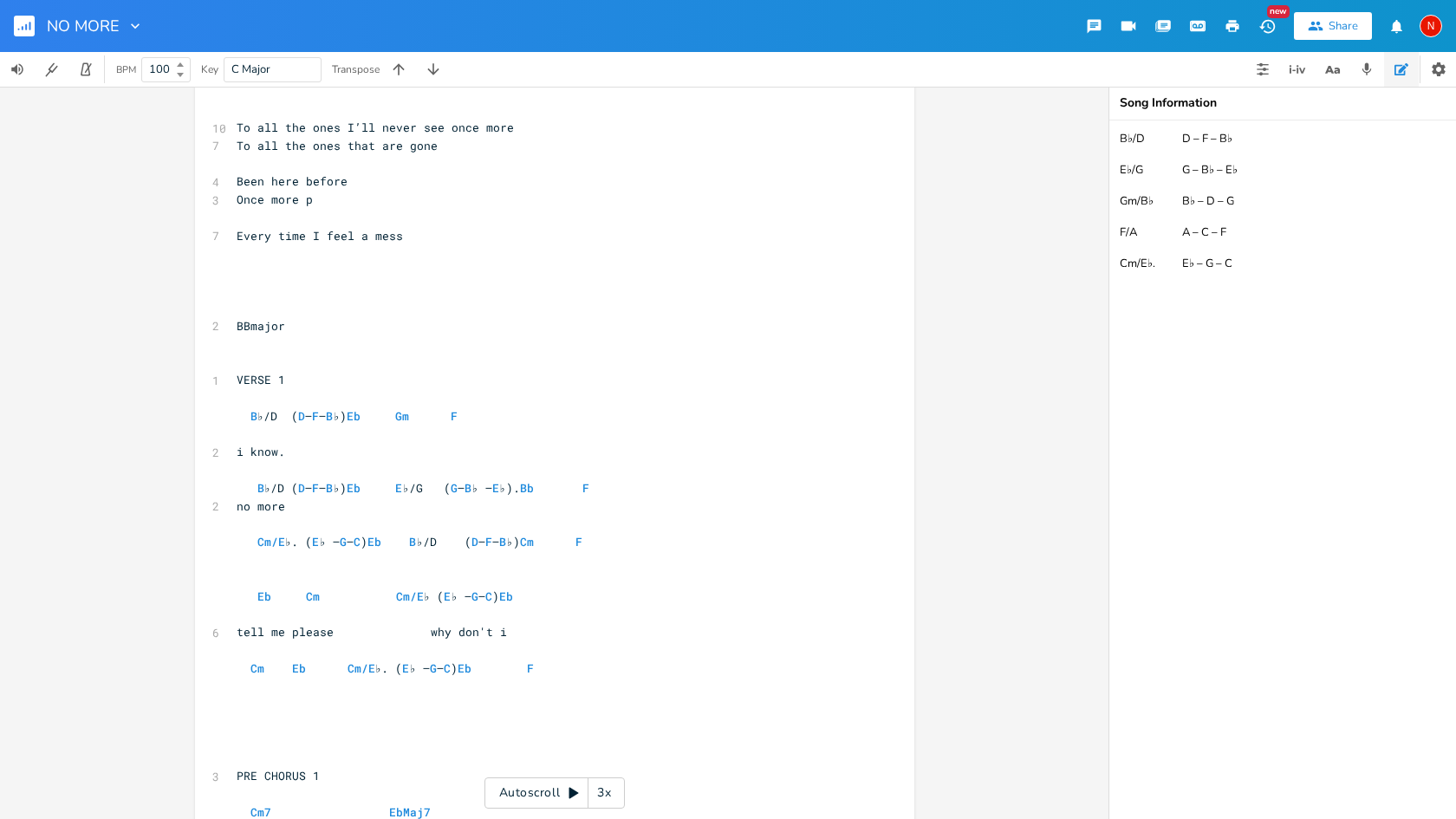
scroll to position [1289, 0]
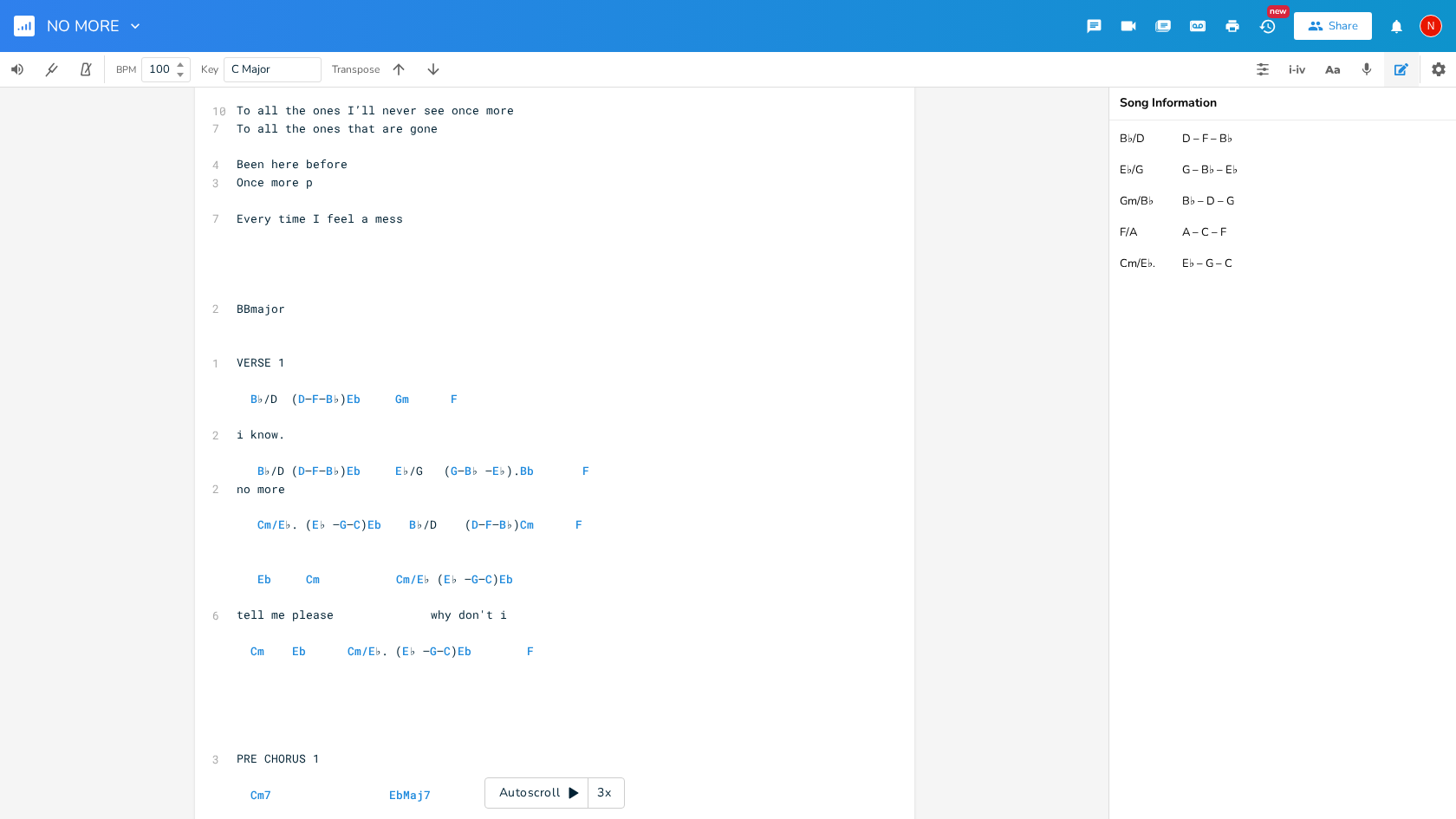
click at [340, 426] on pre "i know." at bounding box center [546, 435] width 626 height 18
click at [251, 426] on span "i know" at bounding box center [257, 433] width 41 height 16
type textarea "I"
click at [263, 481] on span "no more" at bounding box center [261, 488] width 49 height 16
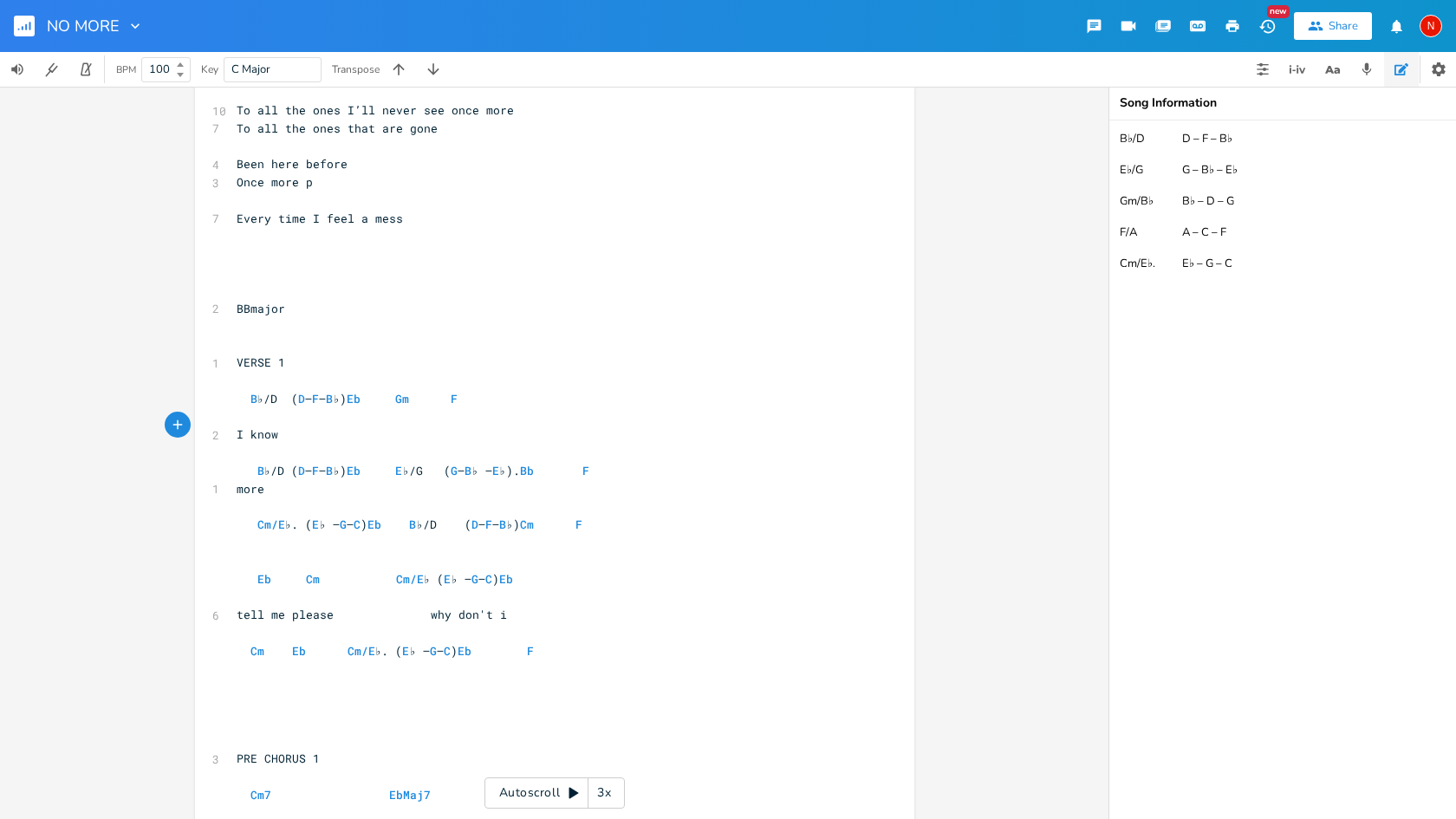
type textarea "No"
click at [254, 534] on pre at bounding box center [546, 544] width 626 height 18
type textarea "Tell me please"
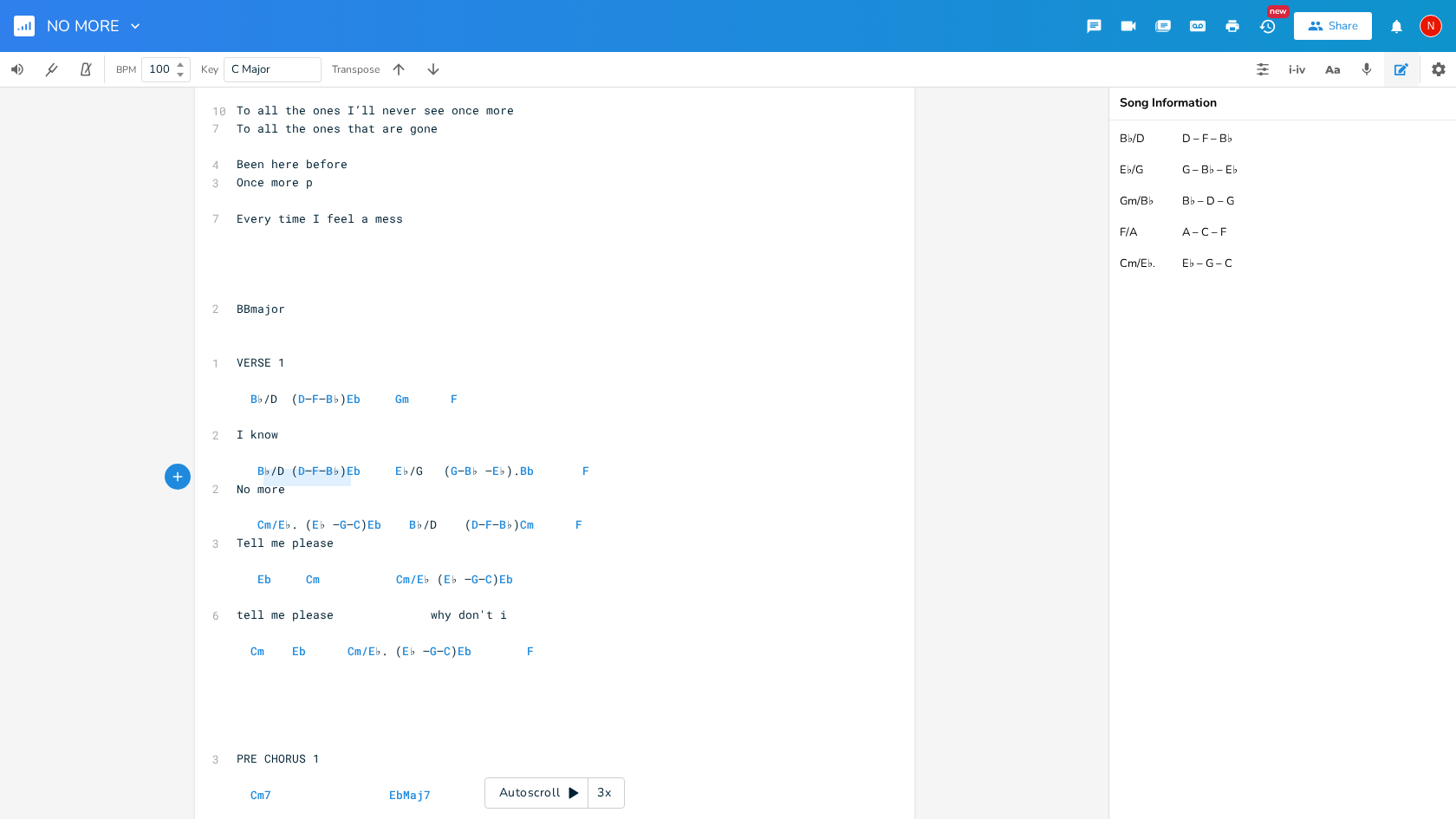
type textarea "Tell me please"
drag, startPoint x: 357, startPoint y: 480, endPoint x: 252, endPoint y: 478, distance: 105.0
click at [252, 534] on pre "Tell me please" at bounding box center [546, 544] width 626 height 18
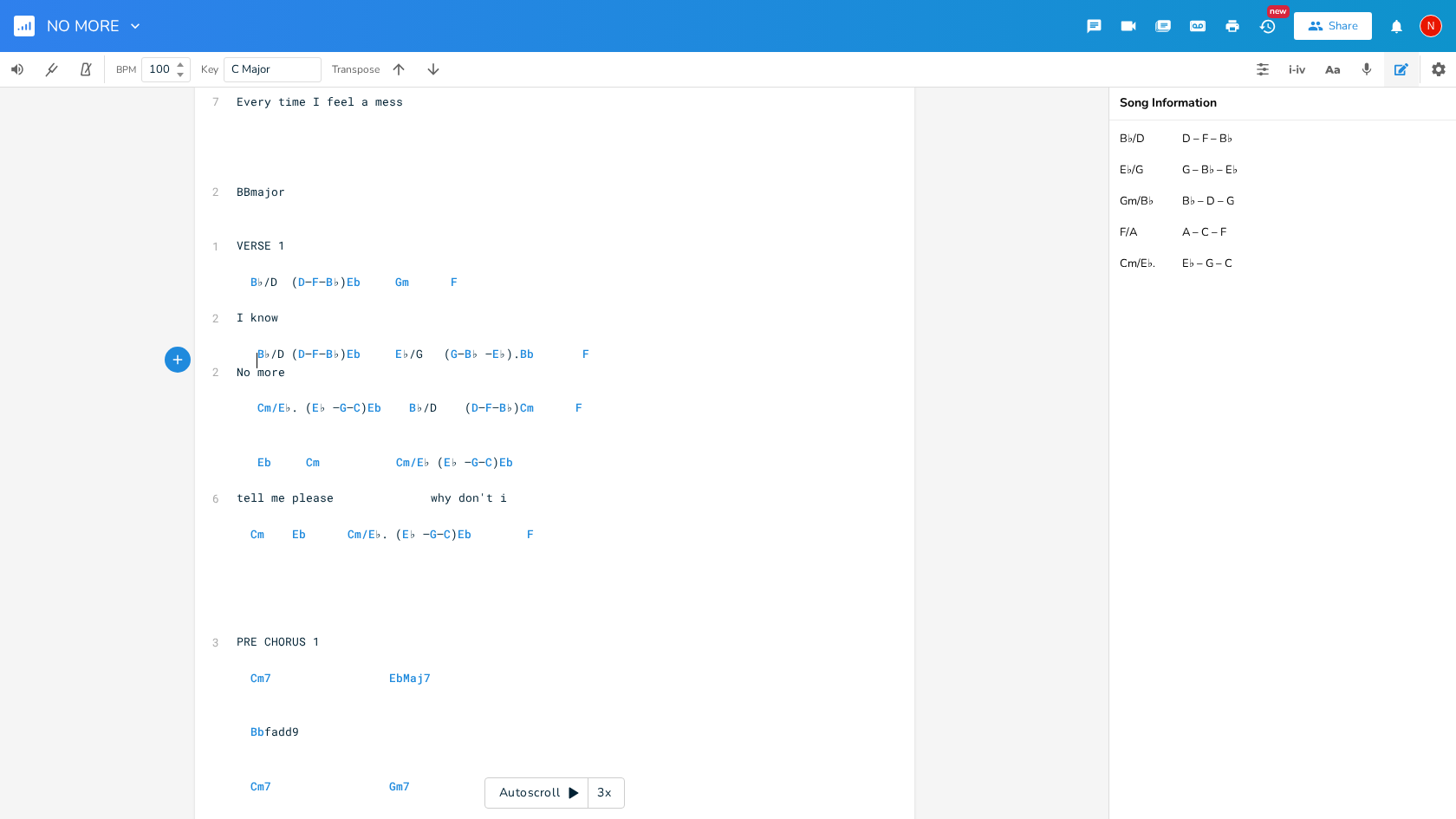
scroll to position [1408, 0]
click at [256, 488] on span "tell me please why don't i" at bounding box center [372, 495] width 271 height 16
type textarea "T"
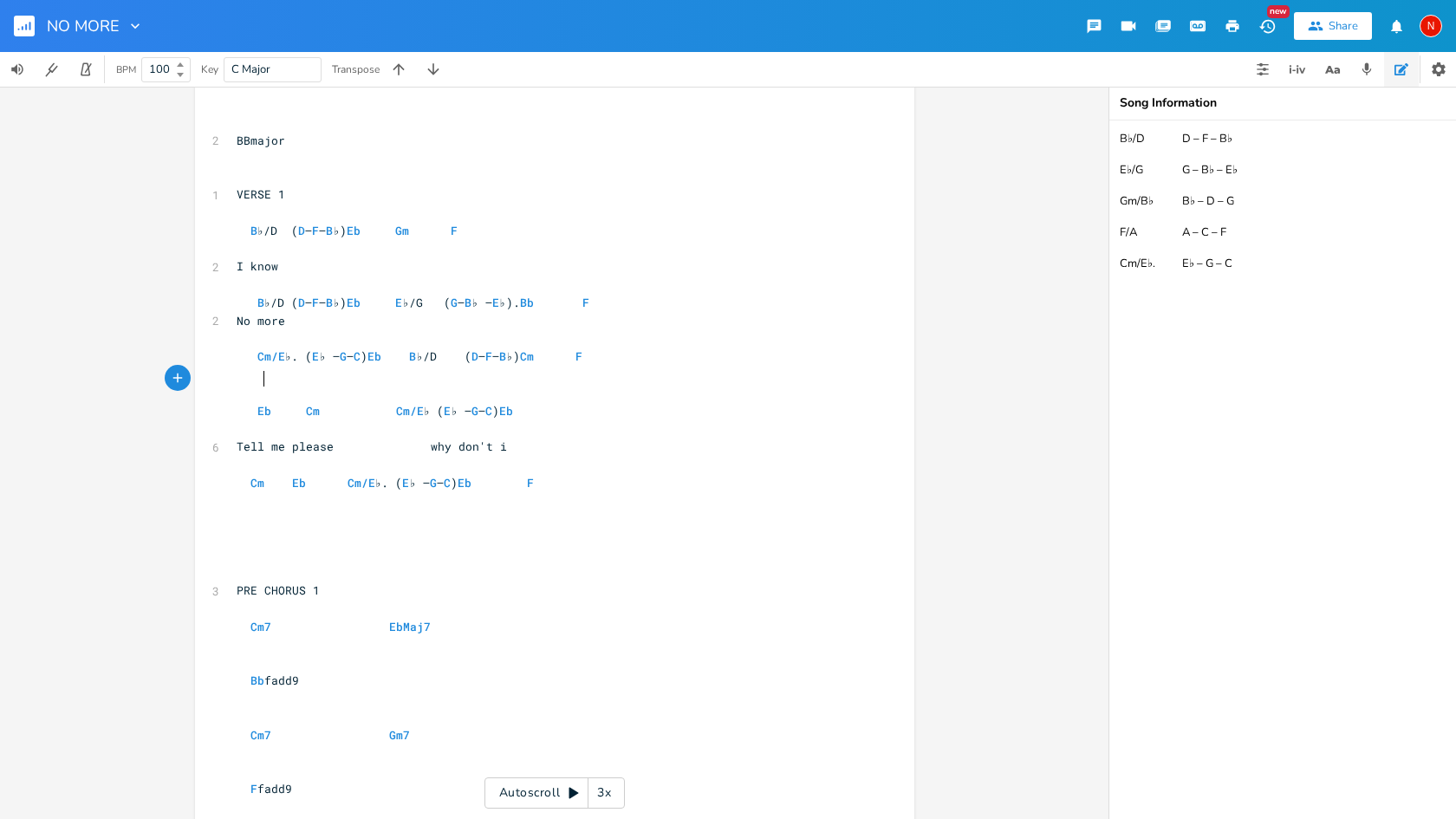
scroll to position [1454, 0]
click at [507, 442] on span "Tell me please why don't i" at bounding box center [372, 449] width 271 height 16
type textarea "I"
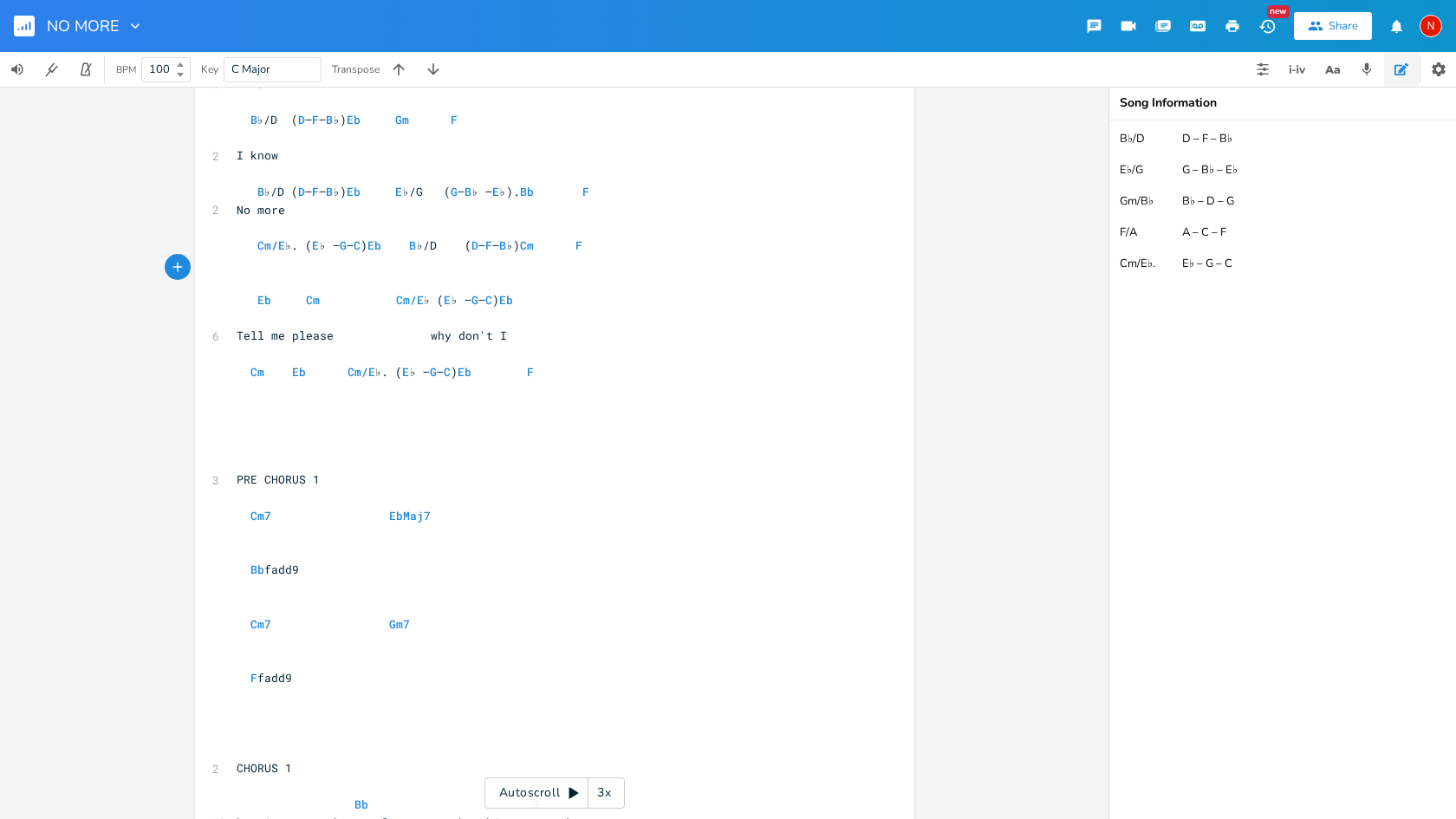
scroll to position [1484, 0]
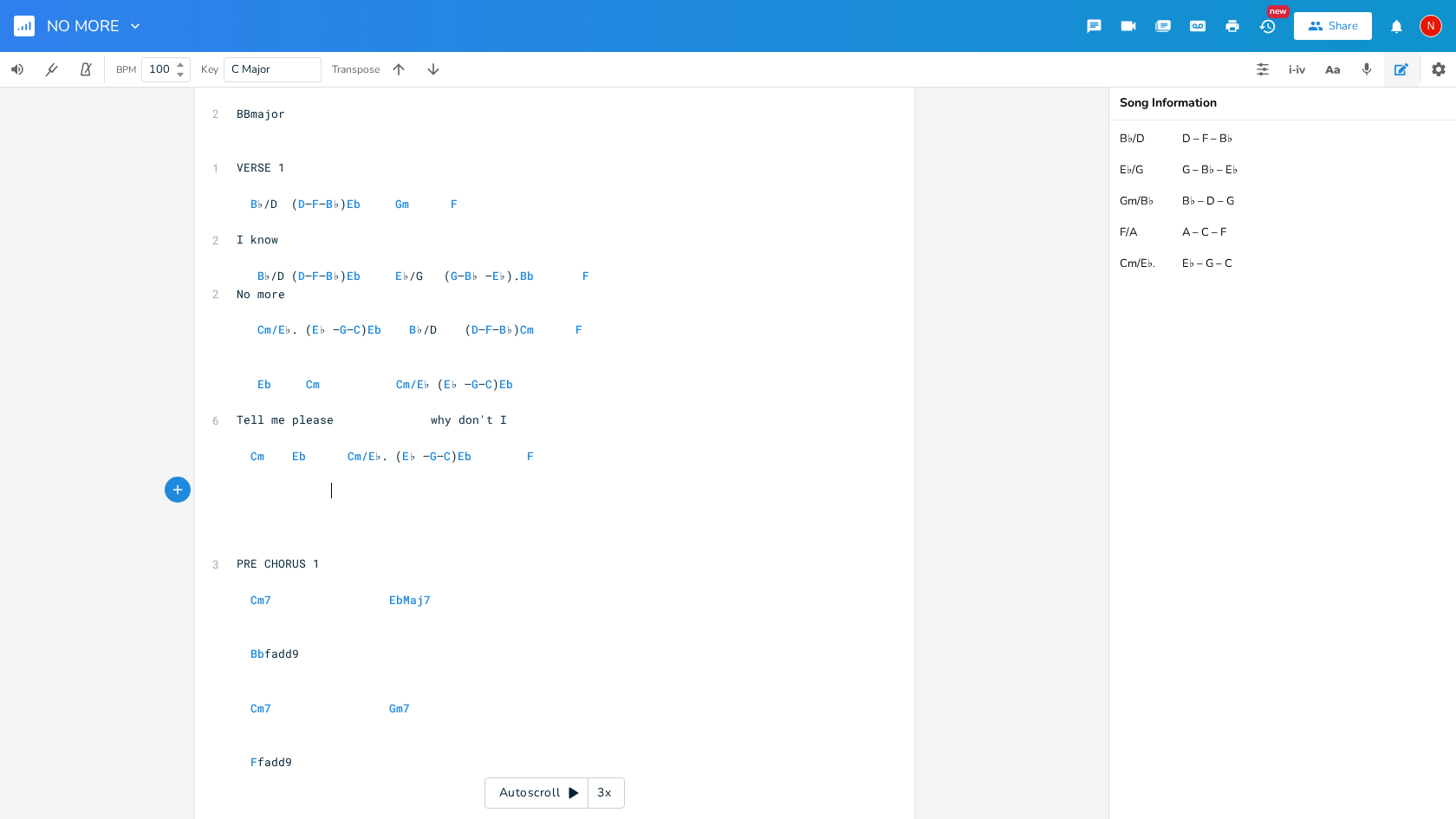
click at [346, 555] on pre "PRE CHORUS 1" at bounding box center [546, 564] width 626 height 18
click at [311, 159] on pre "VERSE 1" at bounding box center [546, 168] width 626 height 18
click at [695, 410] on pre "Tell me please why don't I" at bounding box center [546, 420] width 626 height 18
click at [271, 483] on pre at bounding box center [546, 492] width 626 height 18
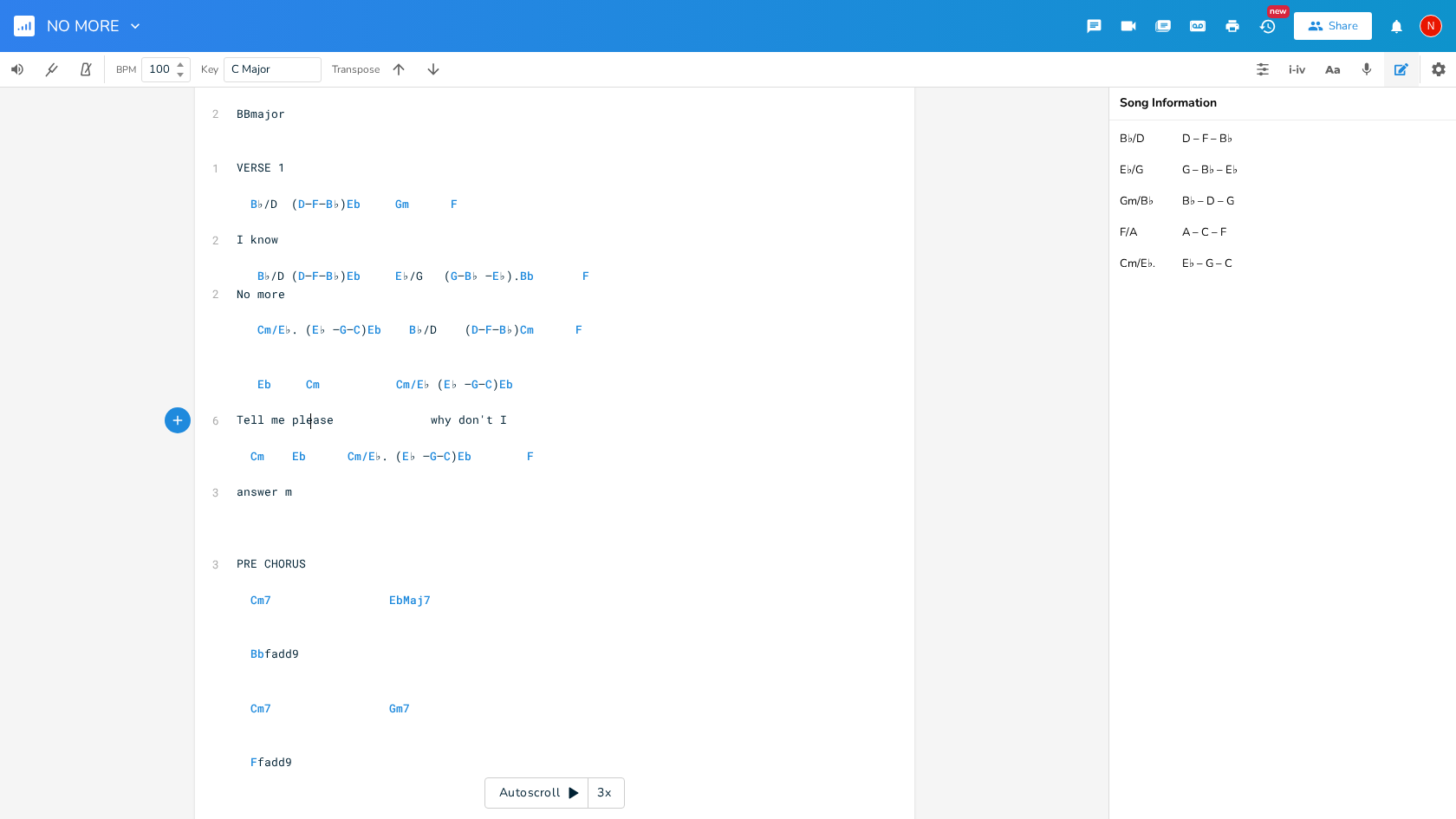
type textarea "answer me"
click at [254, 484] on span "answer me" at bounding box center [268, 491] width 62 height 16
type textarea "A"
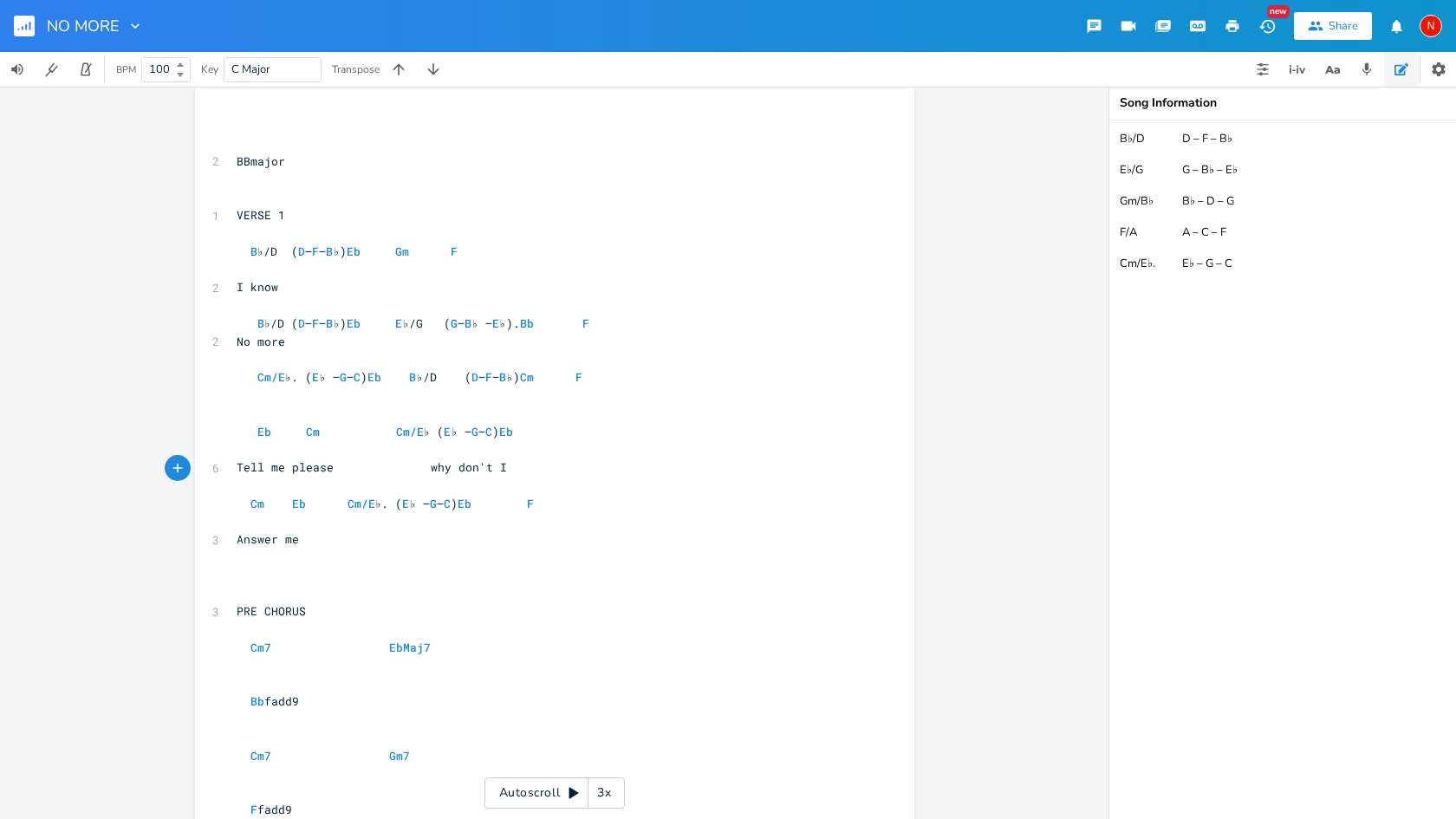
scroll to position [1433, 0]
click at [474, 533] on pre "Answer me" at bounding box center [546, 543] width 626 height 18
click at [437, 533] on pre "Answer me" at bounding box center [546, 543] width 626 height 18
click at [254, 534] on span "Answer me" at bounding box center [268, 542] width 62 height 16
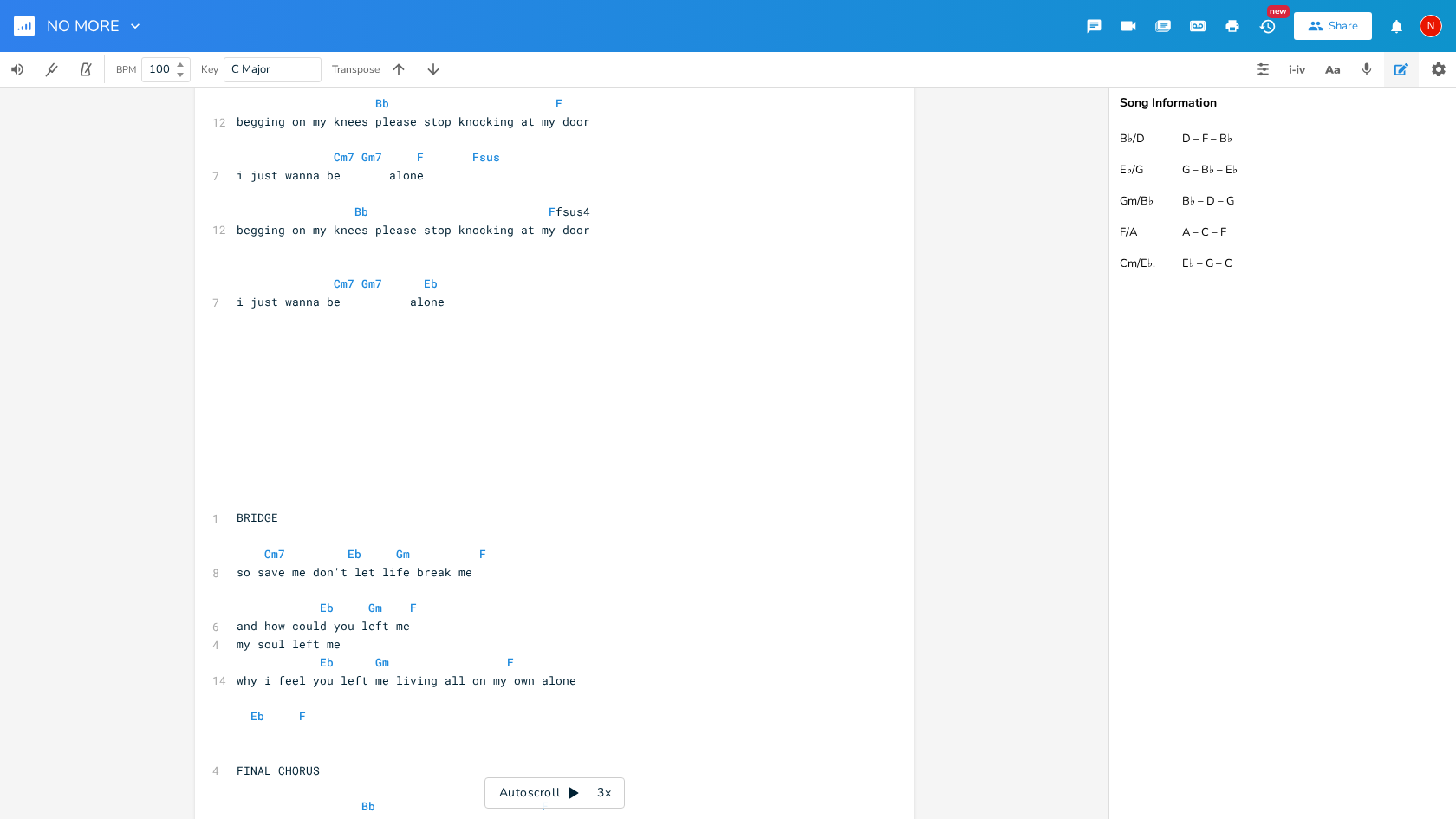
scroll to position [3140, 0]
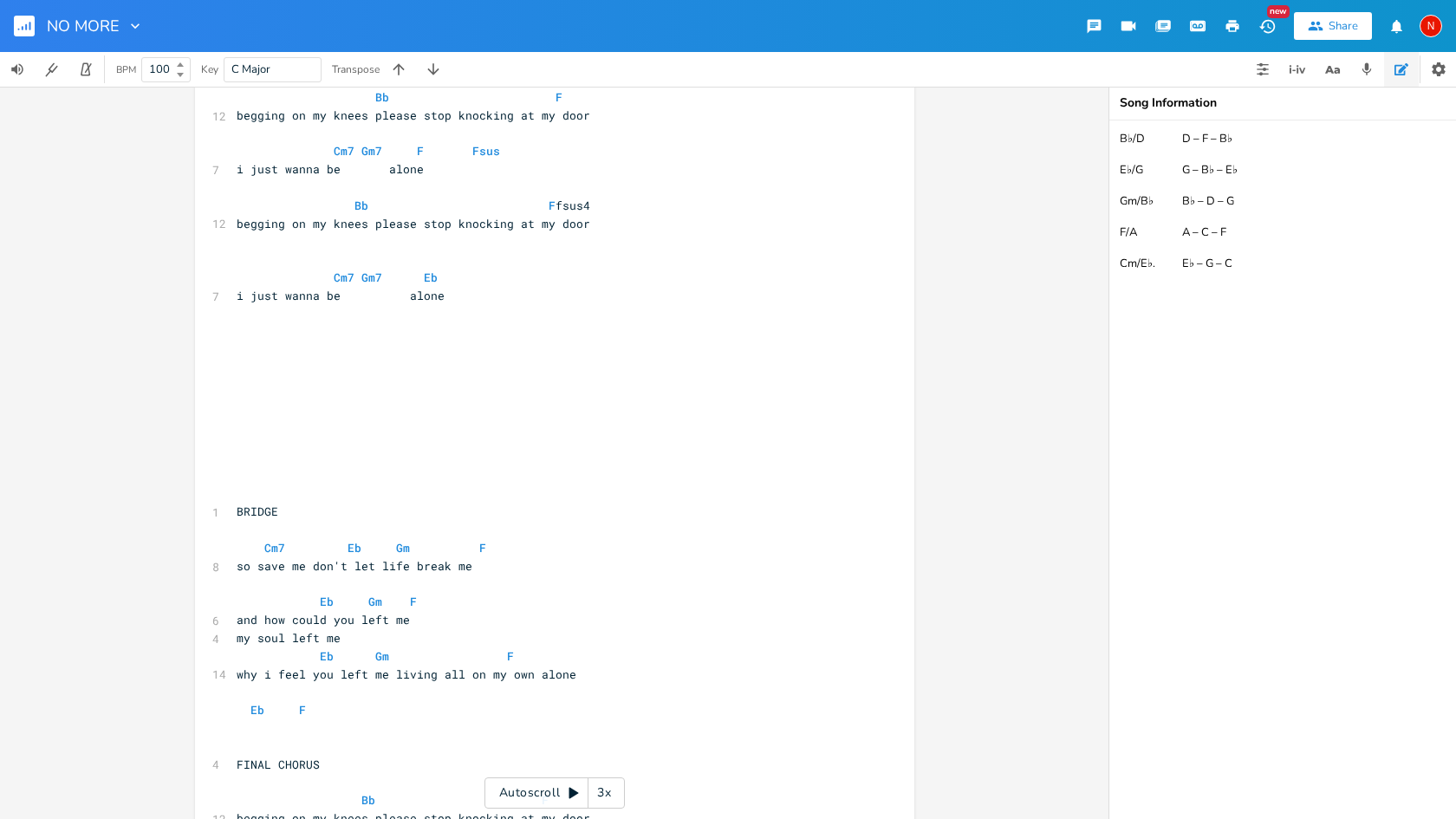
click at [455, 667] on span "why i feel you left me living all on my own alone" at bounding box center [407, 674] width 340 height 16
type textarea "it"
type textarea "lone"
drag, startPoint x: 573, startPoint y: 534, endPoint x: 637, endPoint y: 533, distance: 64.0
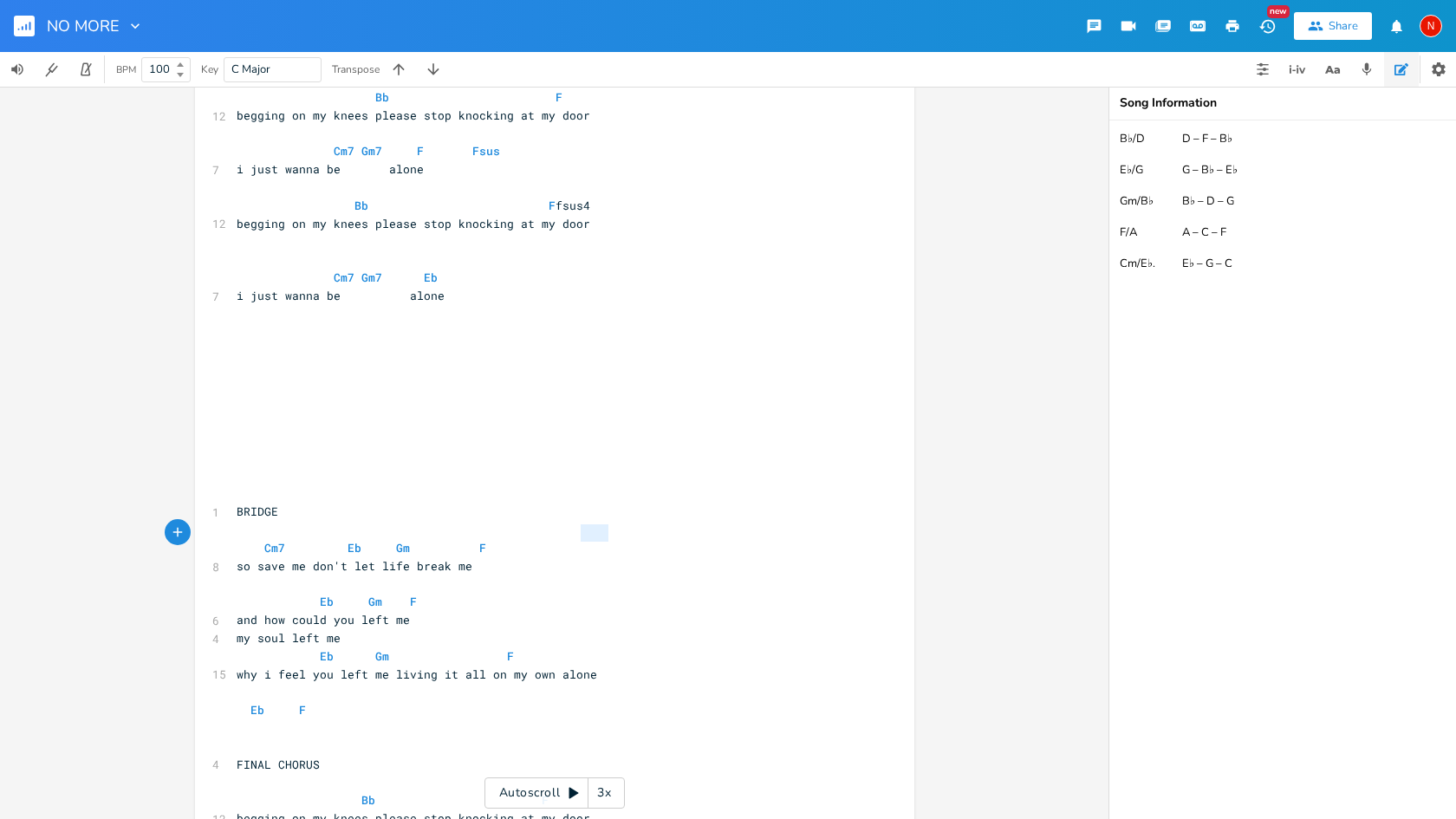
click at [637, 666] on pre "why i feel you left me living it all on my own alone" at bounding box center [546, 675] width 626 height 18
type textarea "Eb Gm F and how could you left me"
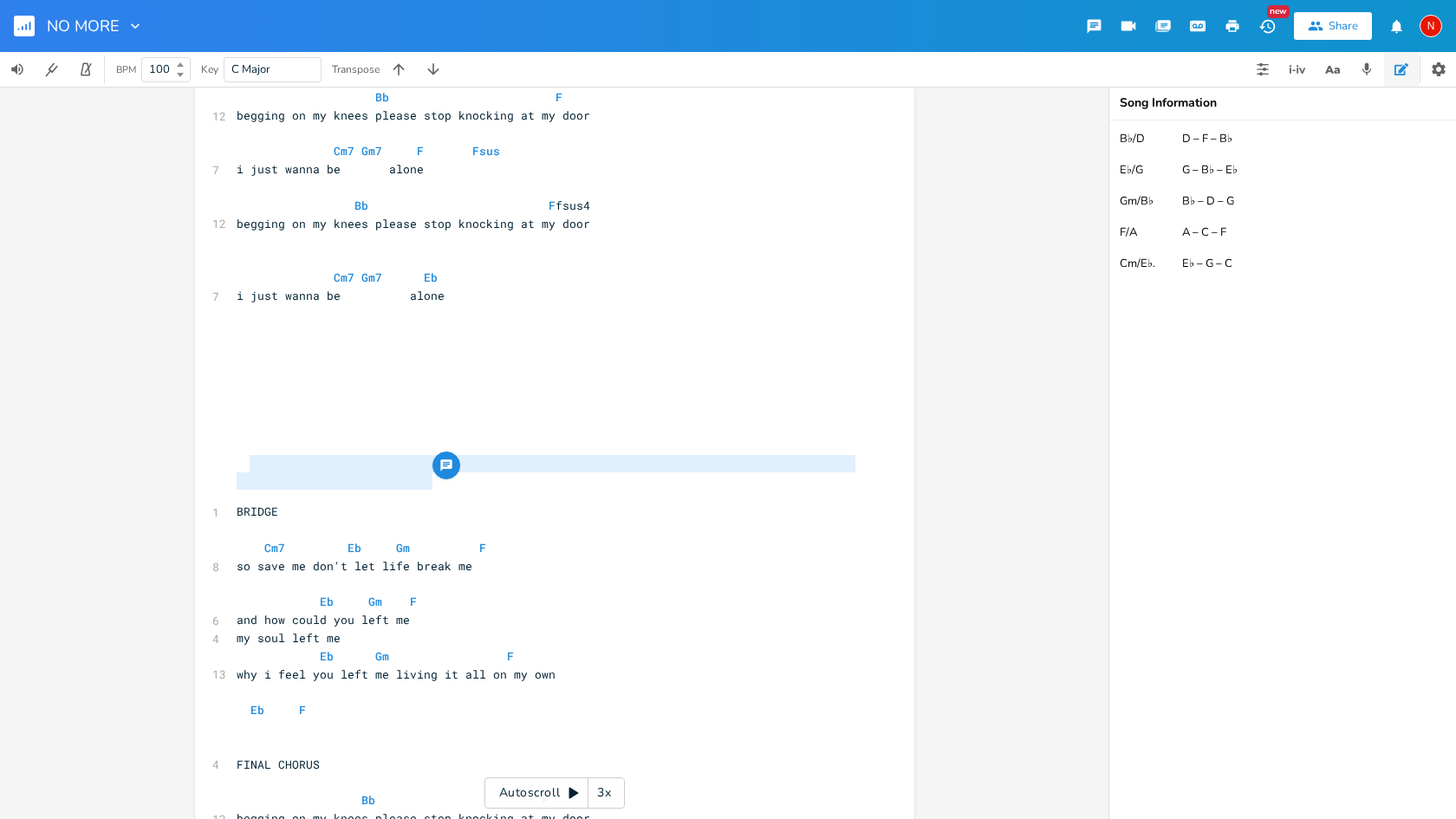
drag, startPoint x: 426, startPoint y: 484, endPoint x: 241, endPoint y: 465, distance: 186.0
type textarea "\"
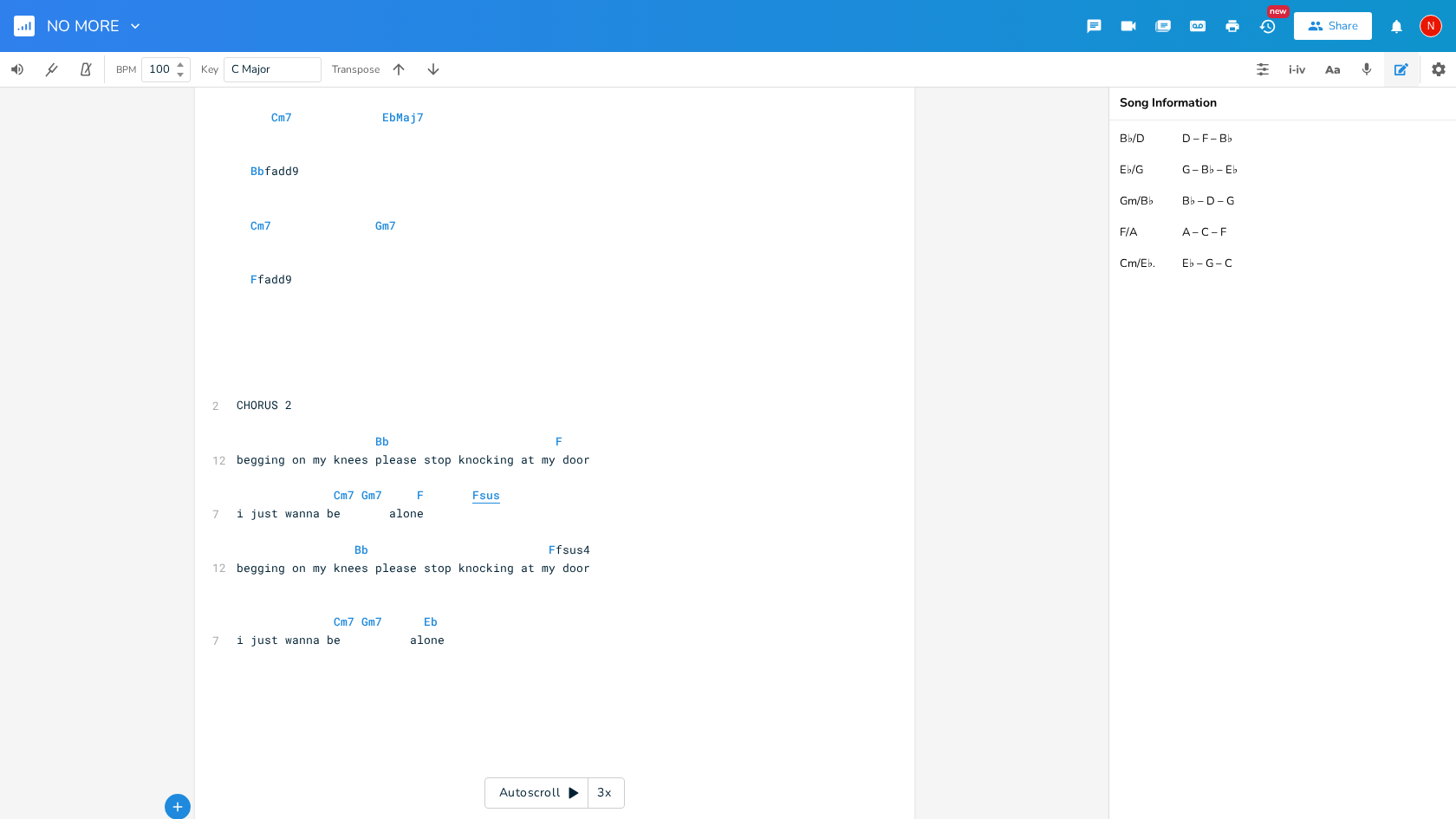
scroll to position [2748, 0]
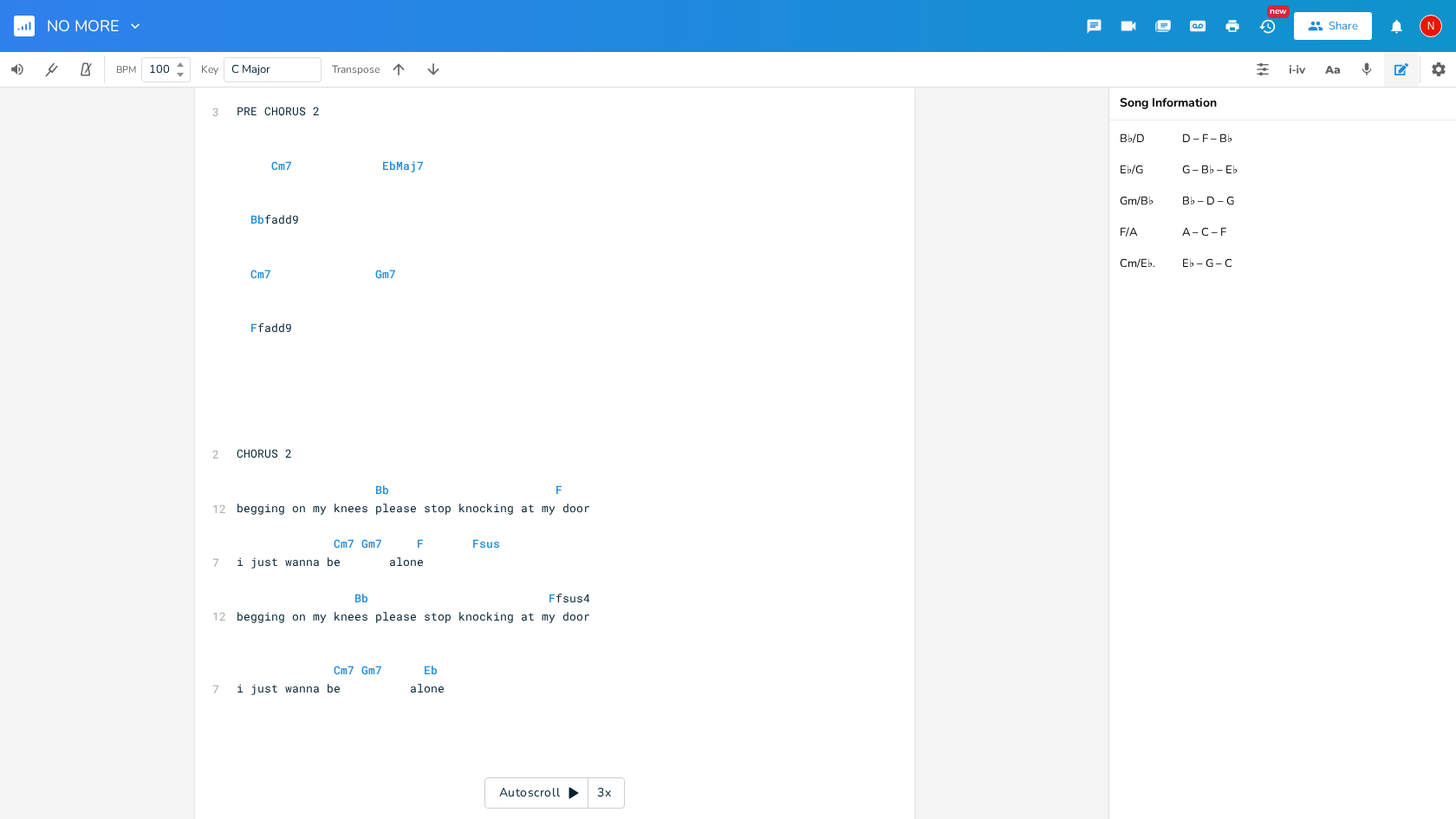
click at [328, 818] on pre at bounding box center [546, 833] width 626 height 18
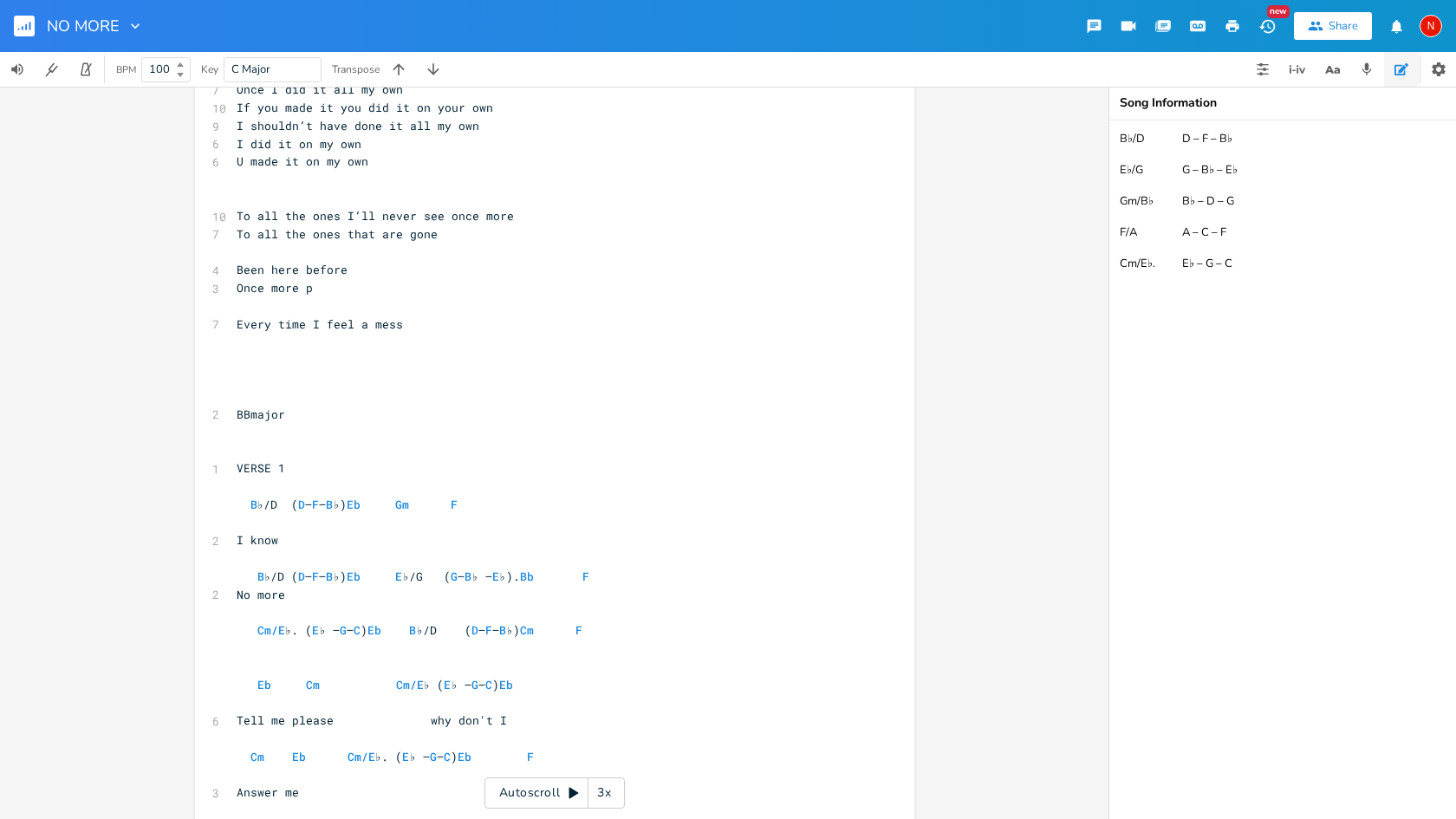
scroll to position [1182, 0]
click at [394, 533] on pre "I know" at bounding box center [546, 543] width 626 height 18
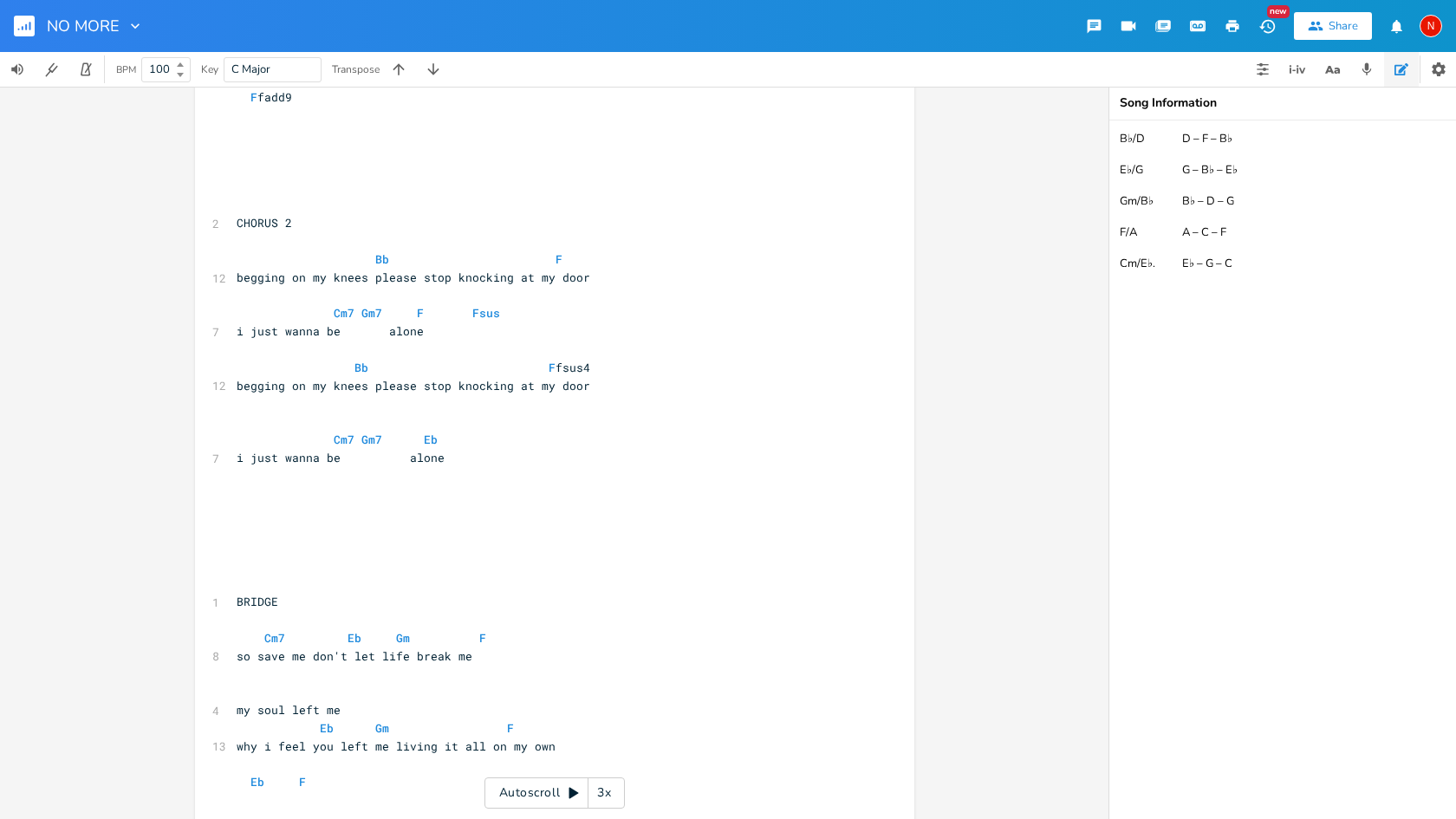
scroll to position [2977, 0]
click at [278, 793] on pre at bounding box center [546, 802] width 626 height 18
click at [282, 757] on pre at bounding box center [546, 766] width 626 height 18
click at [349, 740] on span "why i feel you left me living it all on my own" at bounding box center [396, 747] width 319 height 16
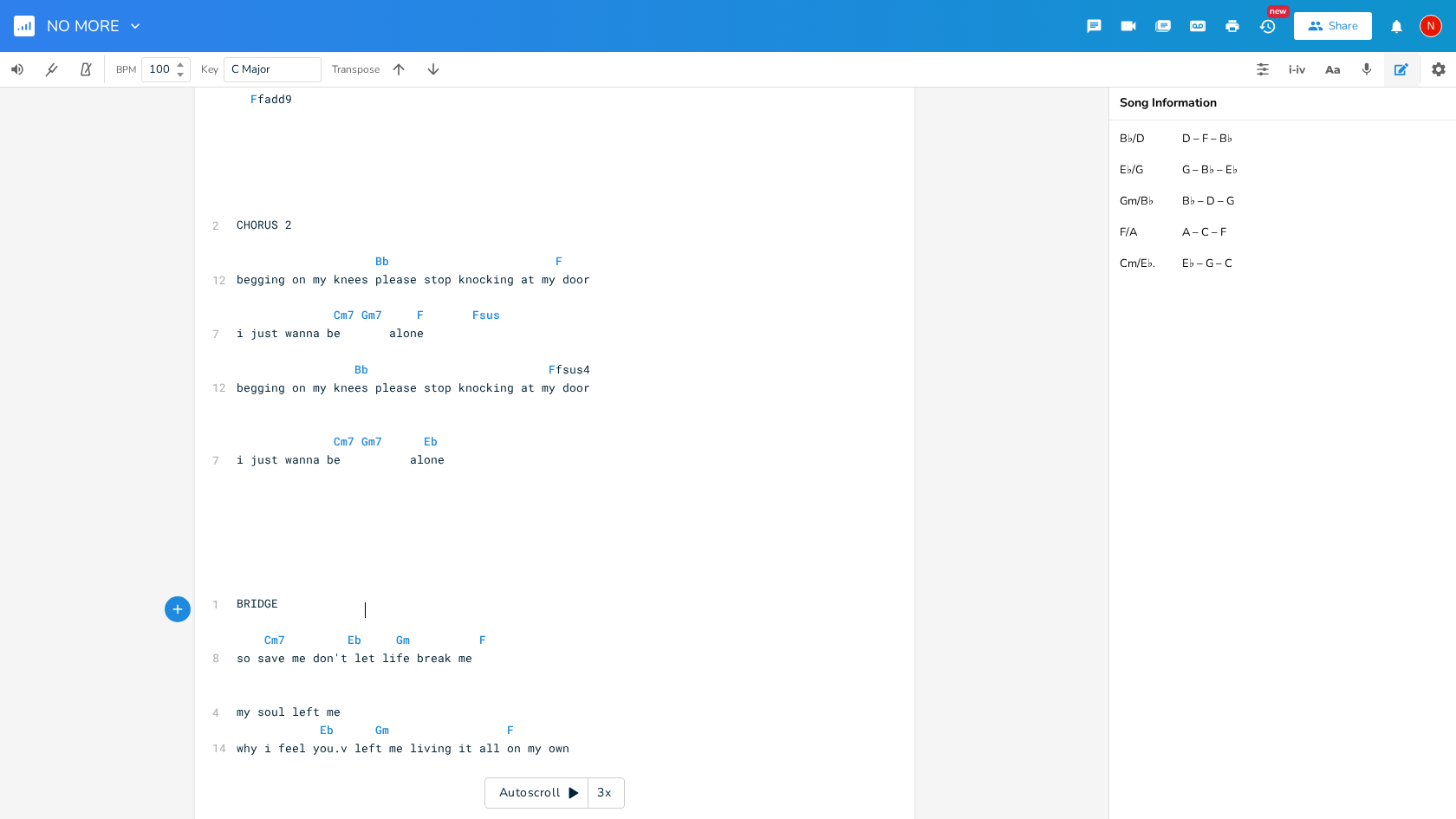
type textarea ".ve"
type textarea "'ve"
click at [302, 757] on pre at bounding box center [546, 766] width 626 height 18
type textarea "whi"
type textarea "y i"
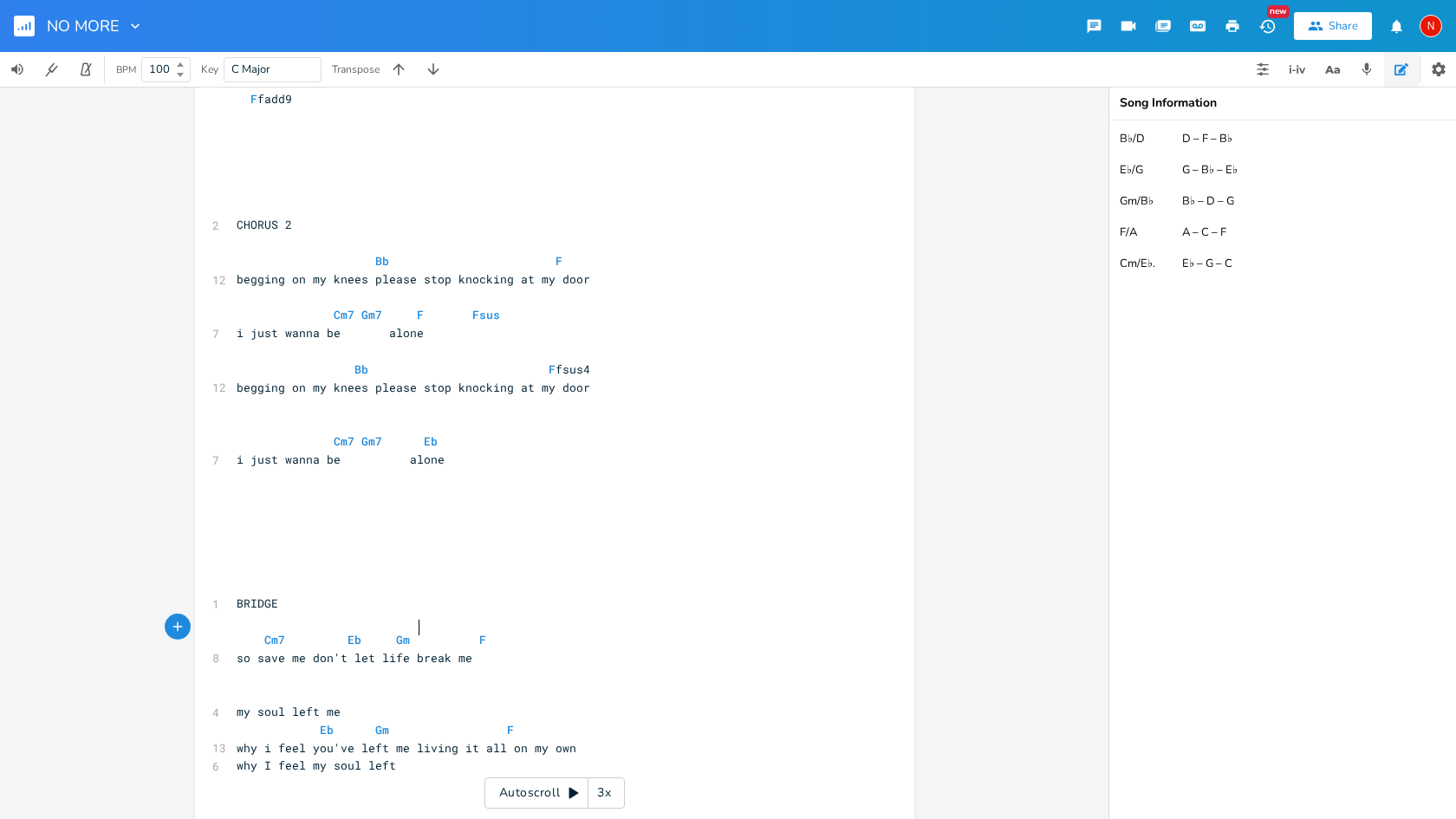
scroll to position [0, 88]
type textarea "I feel my soul left me"
drag, startPoint x: 469, startPoint y: 612, endPoint x: 428, endPoint y: 612, distance: 41.0
click at [428, 740] on span "why i feel you've left me living it all on my own" at bounding box center [407, 747] width 340 height 16
type textarea "doing"
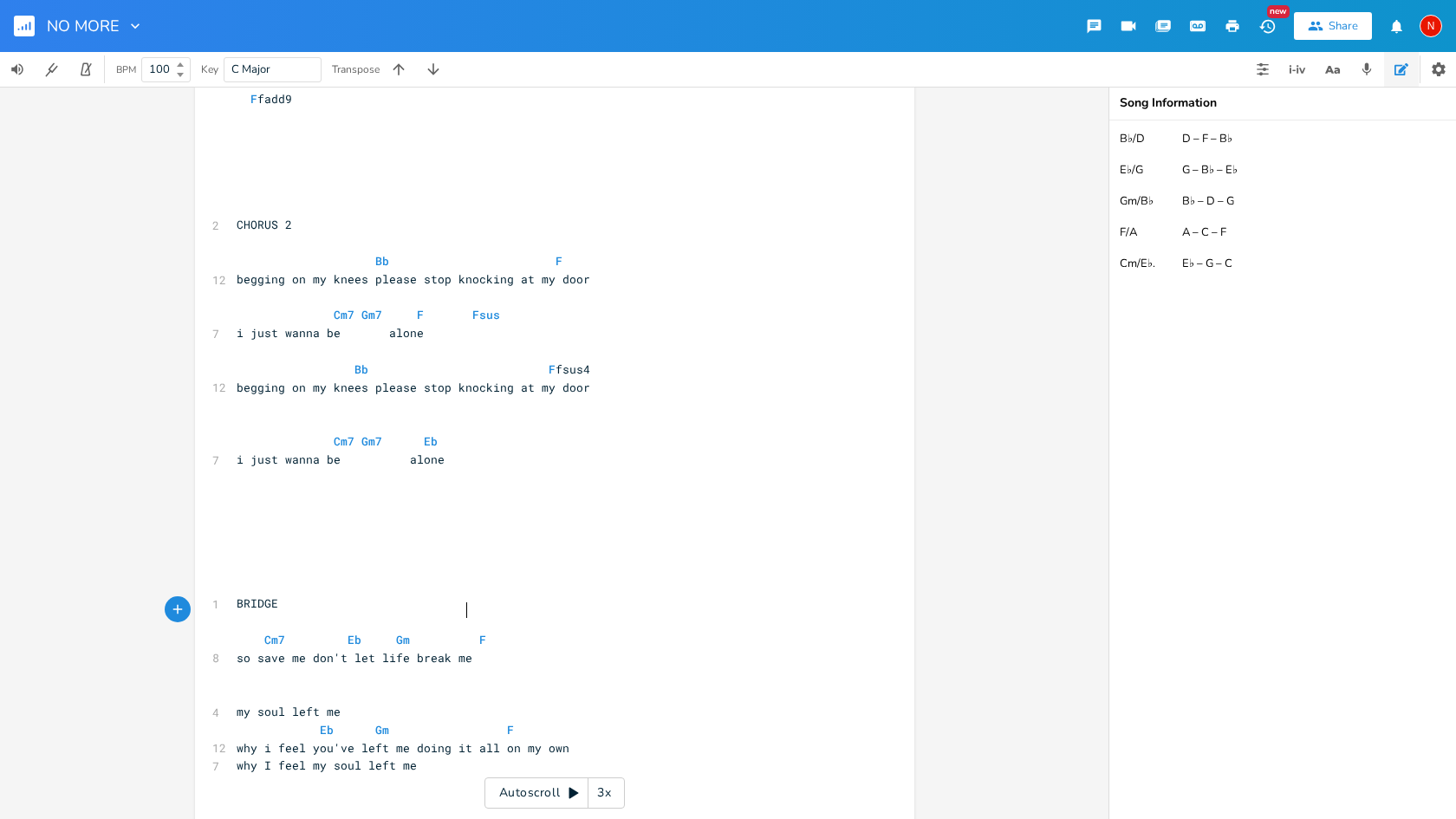
scroll to position [0, 24]
click at [442, 757] on pre "why I feel my soul left me" at bounding box center [546, 766] width 626 height 18
type textarea "carrying it oa"
type textarea "all my own"
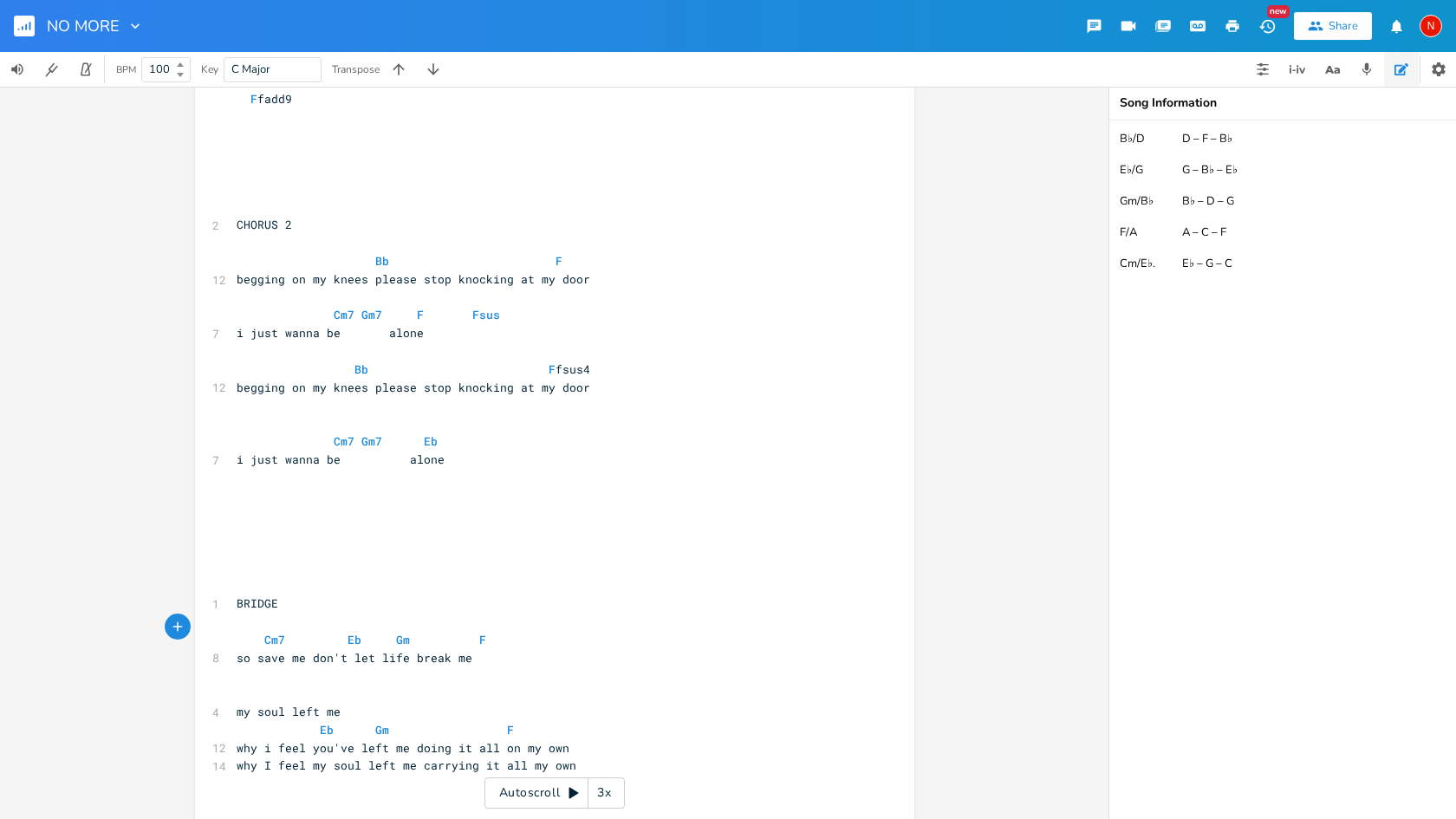
scroll to position [3054, 0]
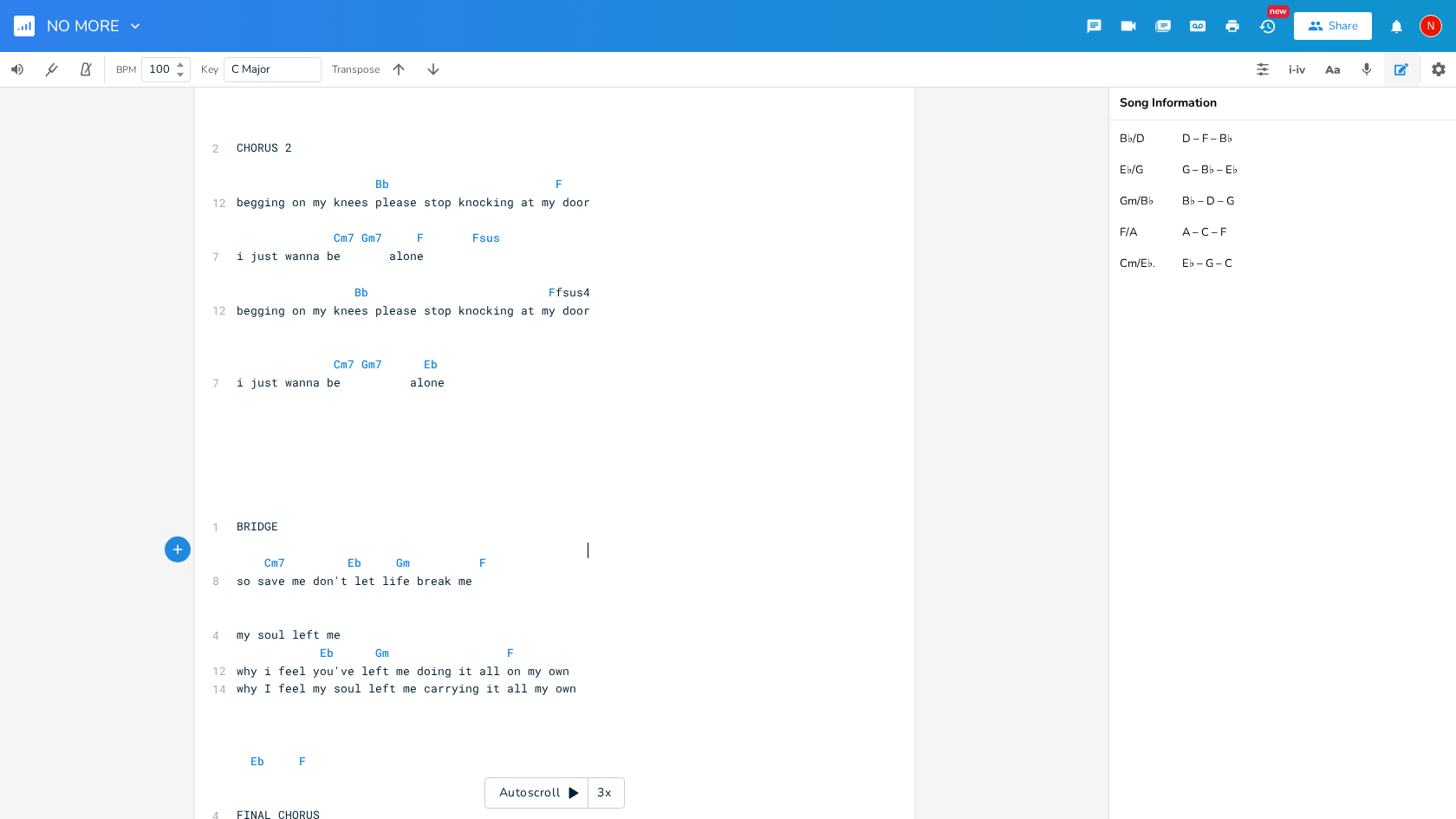
type textarea "eft me carrying it all my own"
type textarea "why I feel my soul left me carrying it all my own"
drag, startPoint x: 591, startPoint y: 555, endPoint x: 252, endPoint y: 552, distance: 339.0
click at [252, 679] on pre "why I feel my soul left me carrying it all my own" at bounding box center [546, 689] width 626 height 18
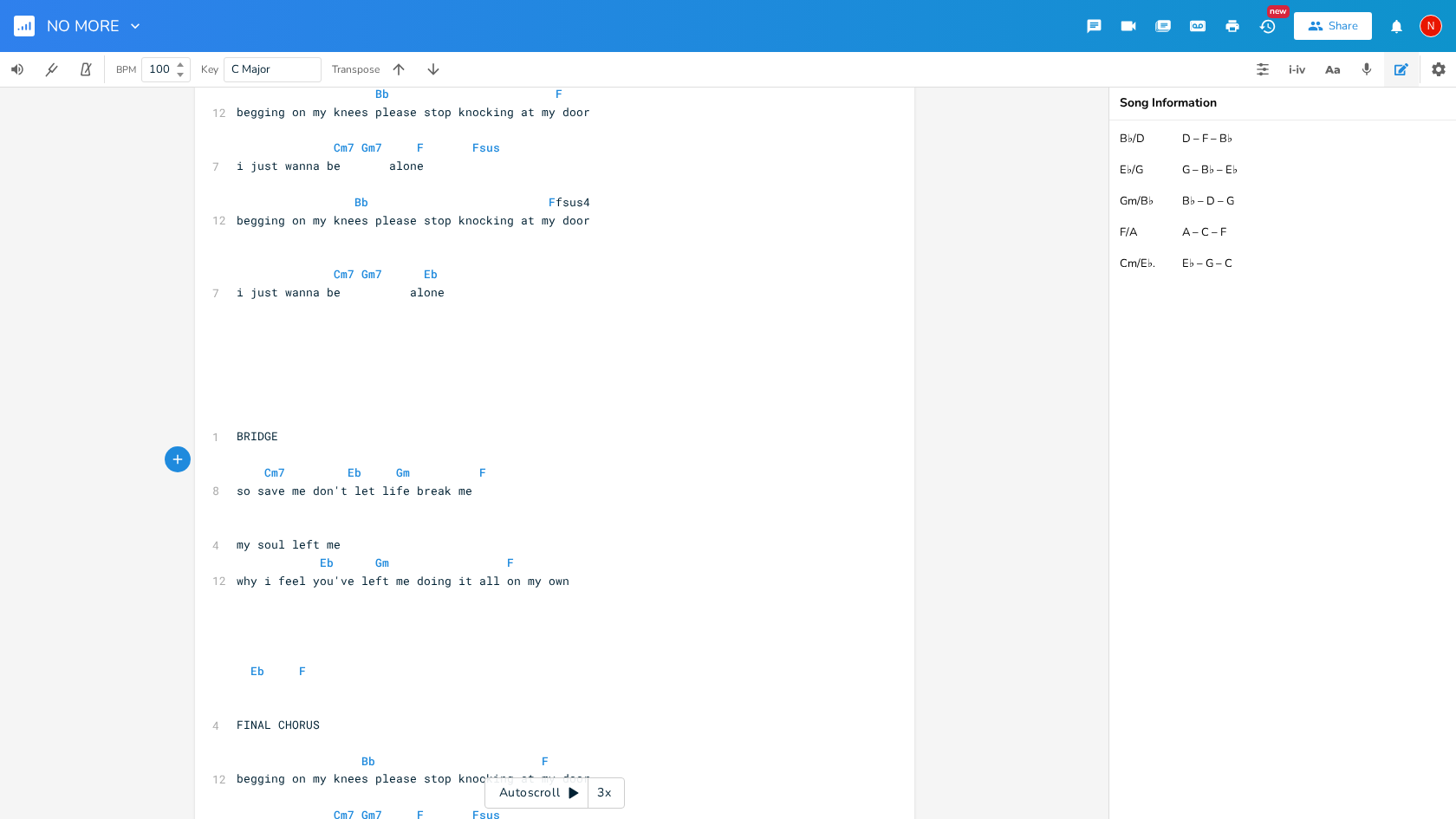
scroll to position [3153, 0]
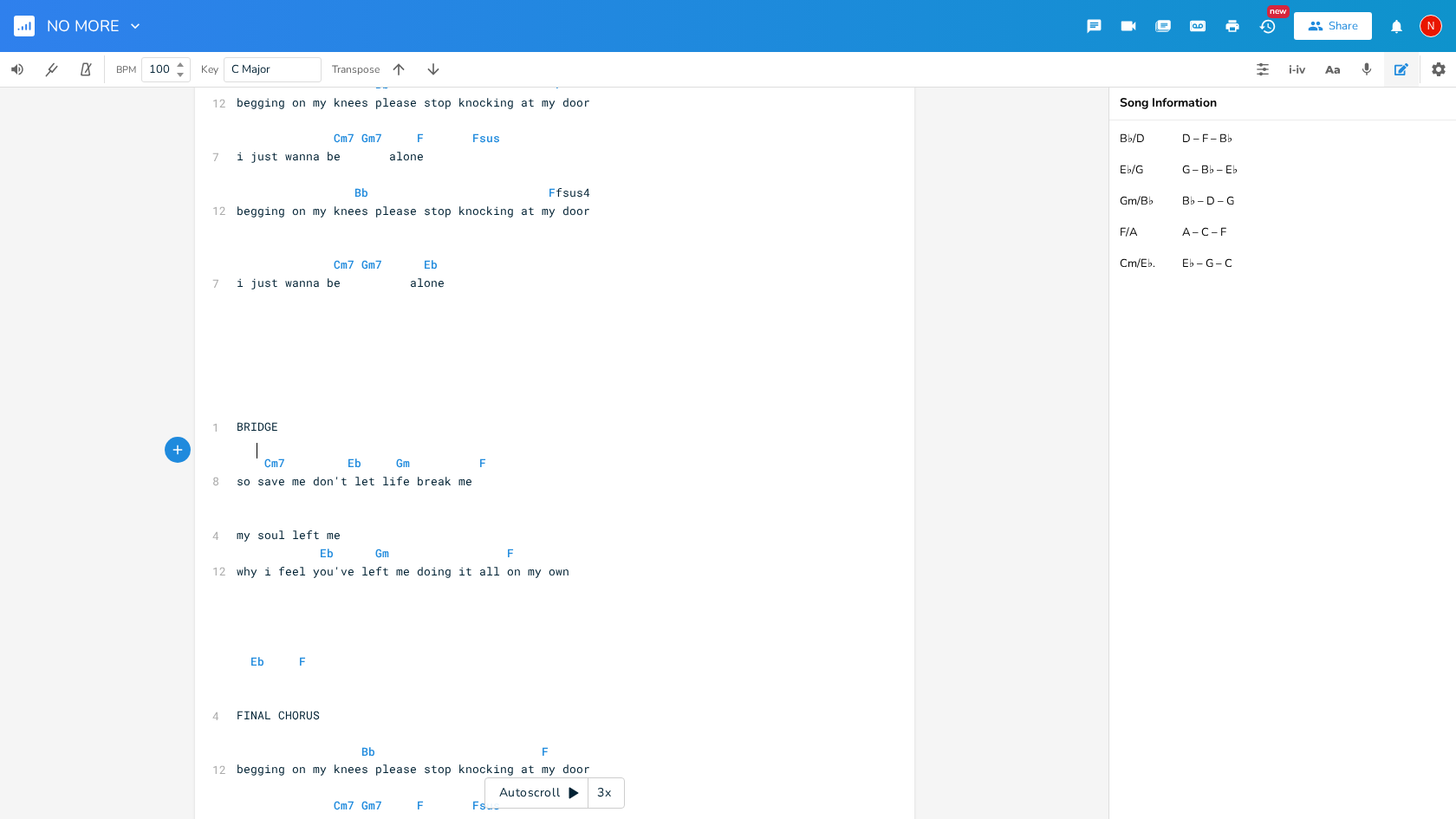
click at [328, 473] on span "so save me don't let life break me" at bounding box center [354, 480] width 236 height 16
type textarea ","
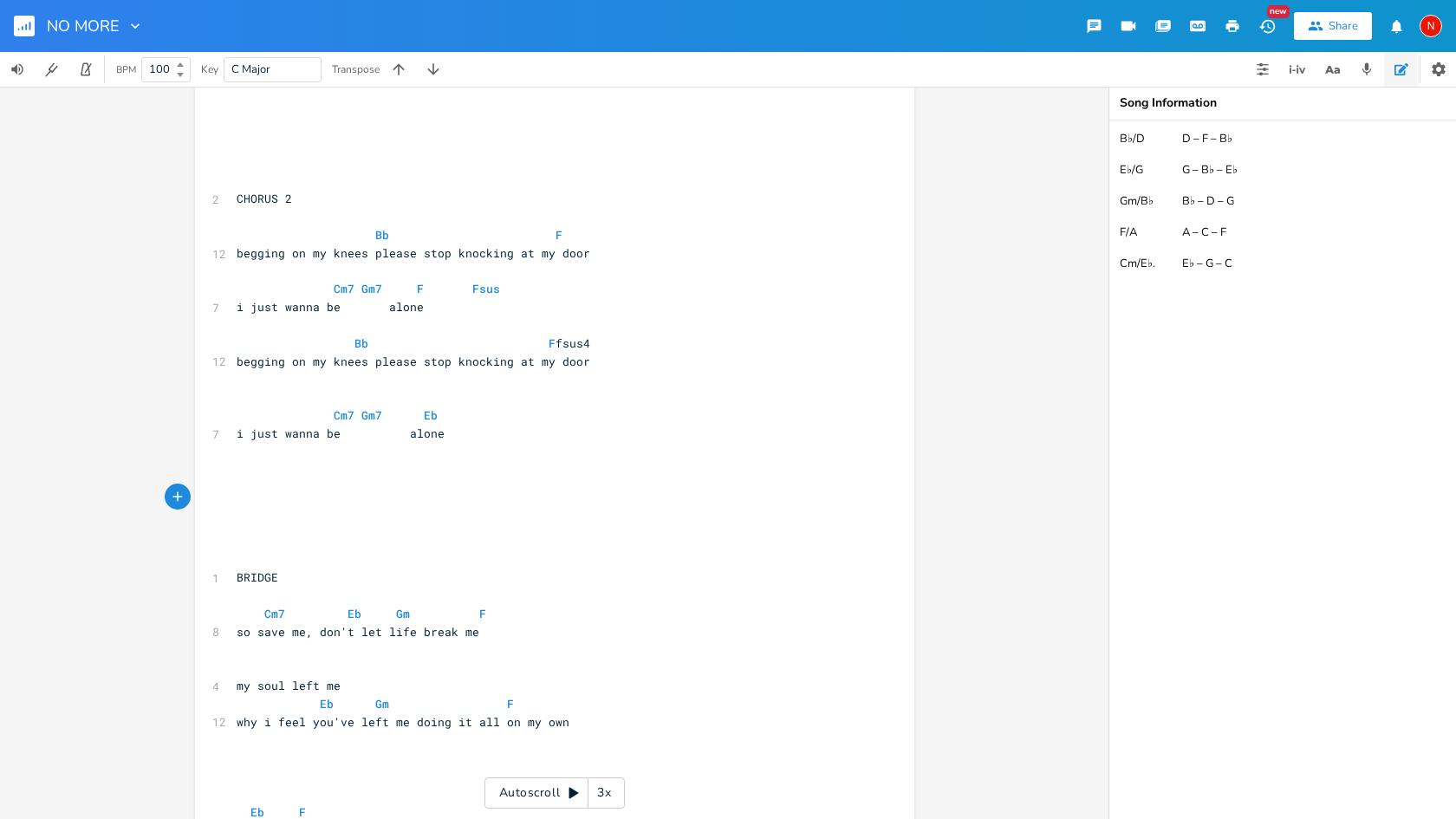
scroll to position [3014, 0]
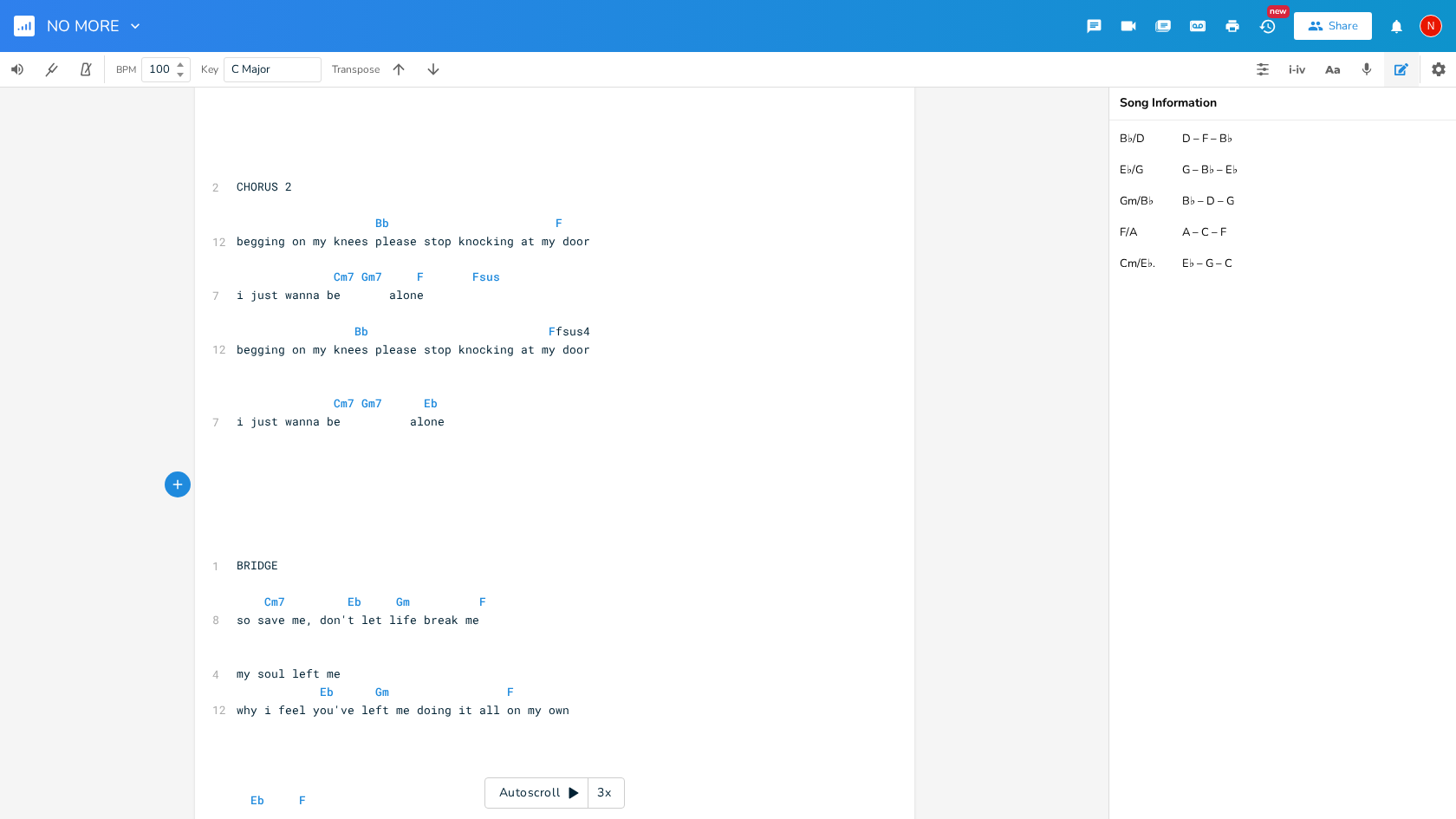
click at [643, 701] on pre "why i feel you've left me doing it all on my own" at bounding box center [546, 711] width 626 height 18
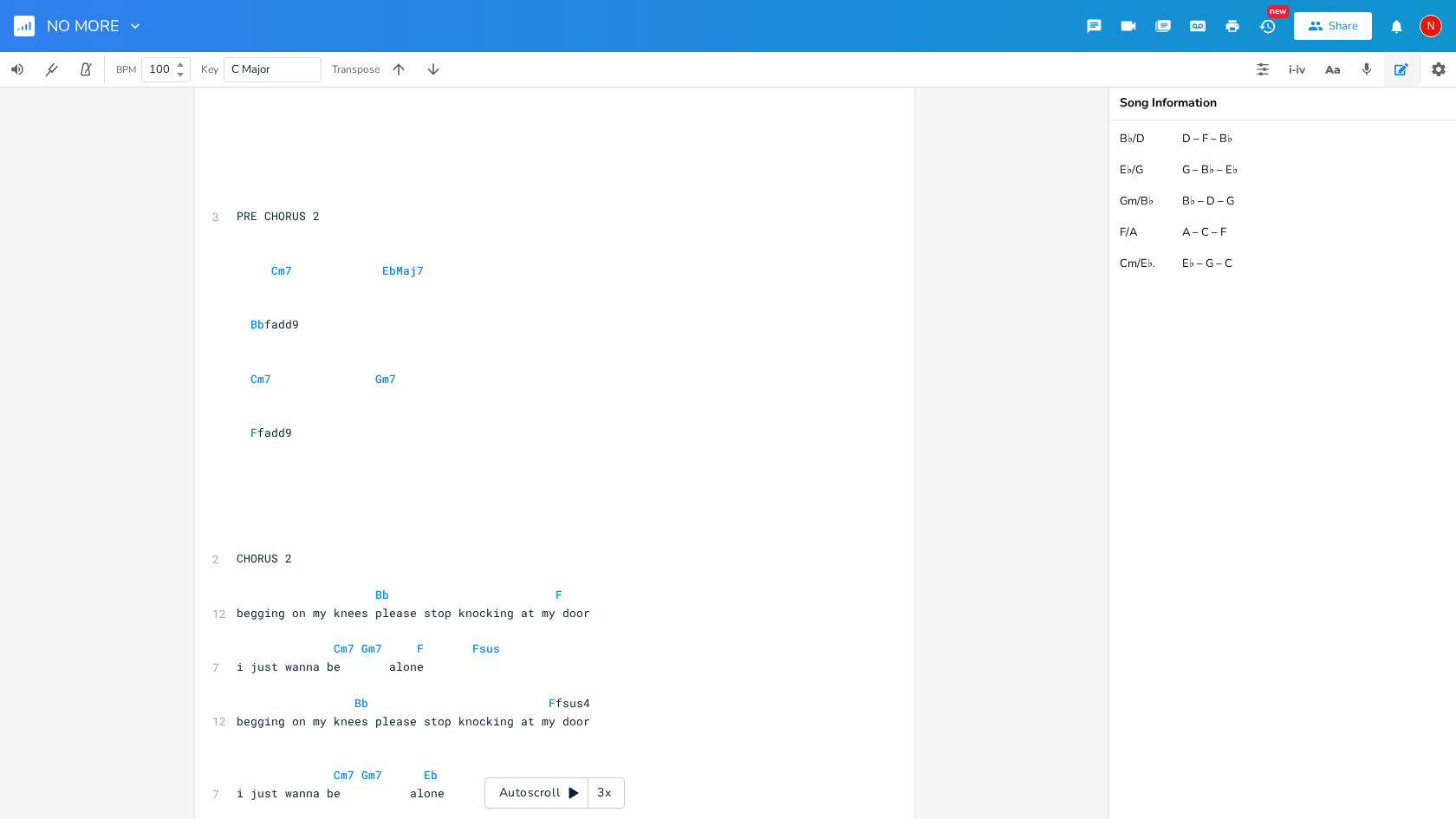
scroll to position [2643, 0]
click at [510, 513] on pre at bounding box center [546, 522] width 626 height 18
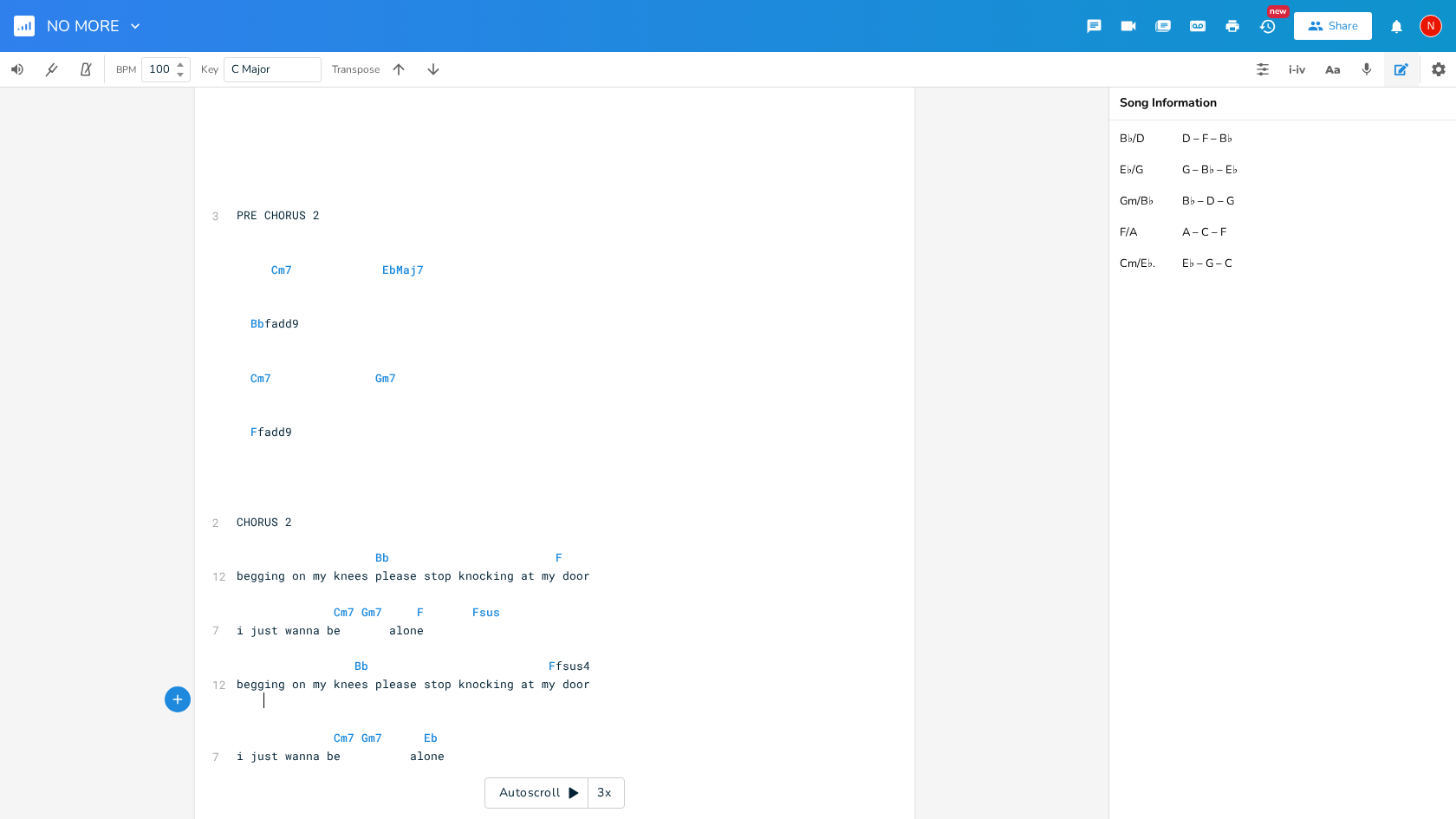
click at [289, 818] on pre at bounding box center [546, 828] width 626 height 18
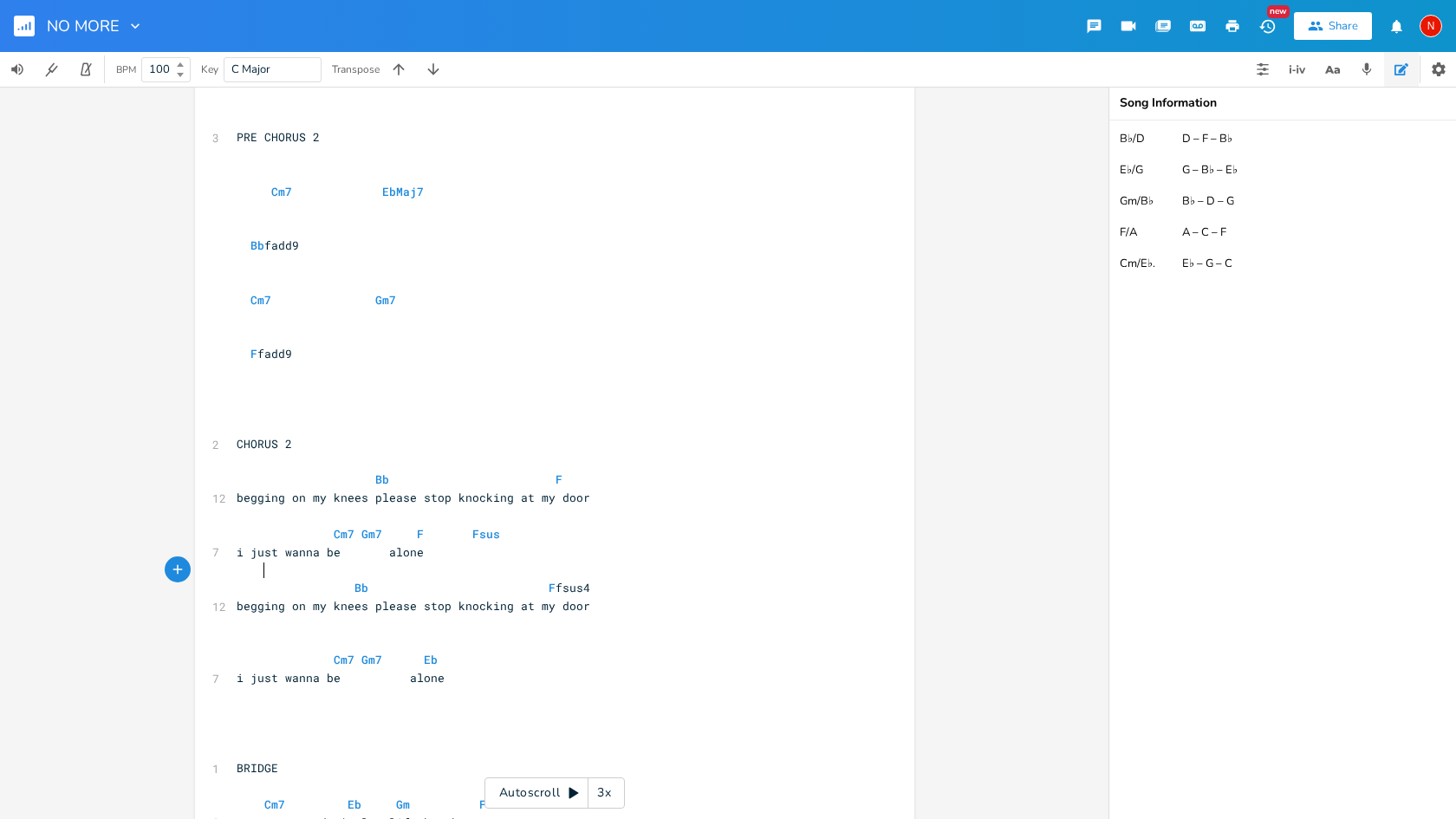
scroll to position [2725, 0]
drag, startPoint x: 242, startPoint y: 189, endPoint x: 388, endPoint y: 188, distance: 146.0
click at [388, 287] on pre "Cm7 Gm7" at bounding box center [546, 297] width 626 height 18
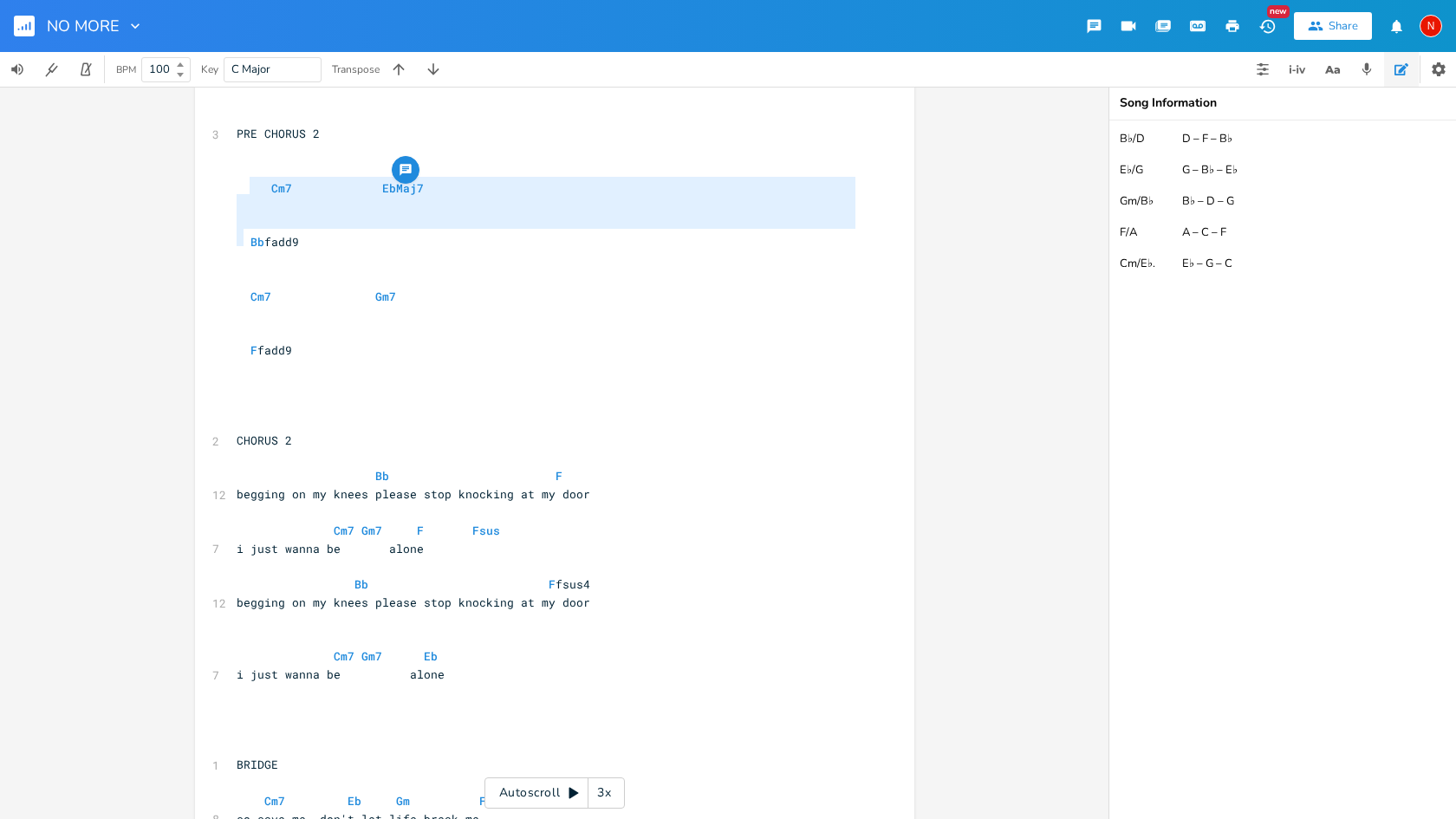
type textarea "Cm7 Gm7 F"
drag, startPoint x: 237, startPoint y: 239, endPoint x: 261, endPoint y: 239, distance: 24.0
click at [261, 342] on span "F fadd9" at bounding box center [264, 350] width 55 height 16
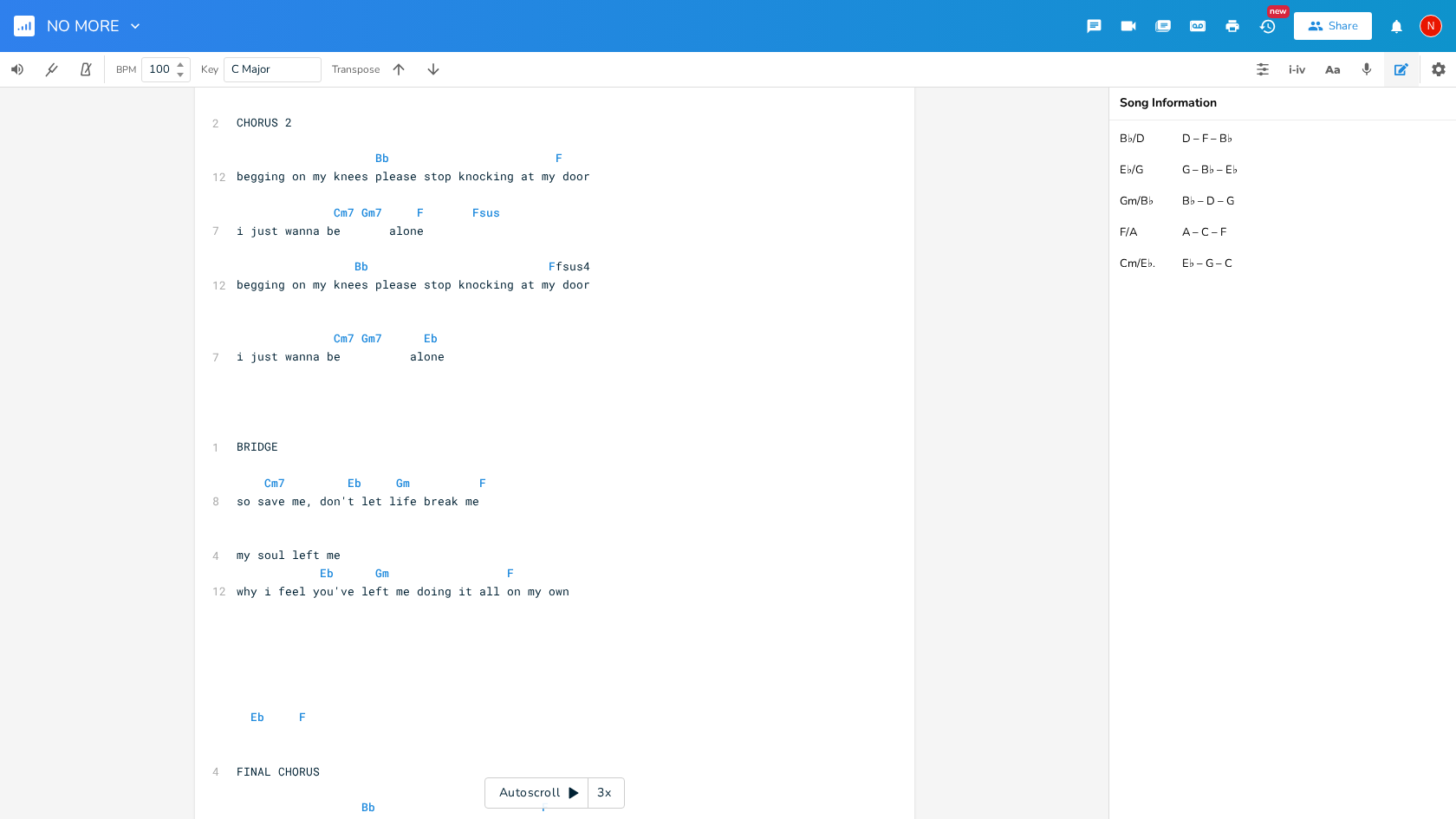
scroll to position [3053, 0]
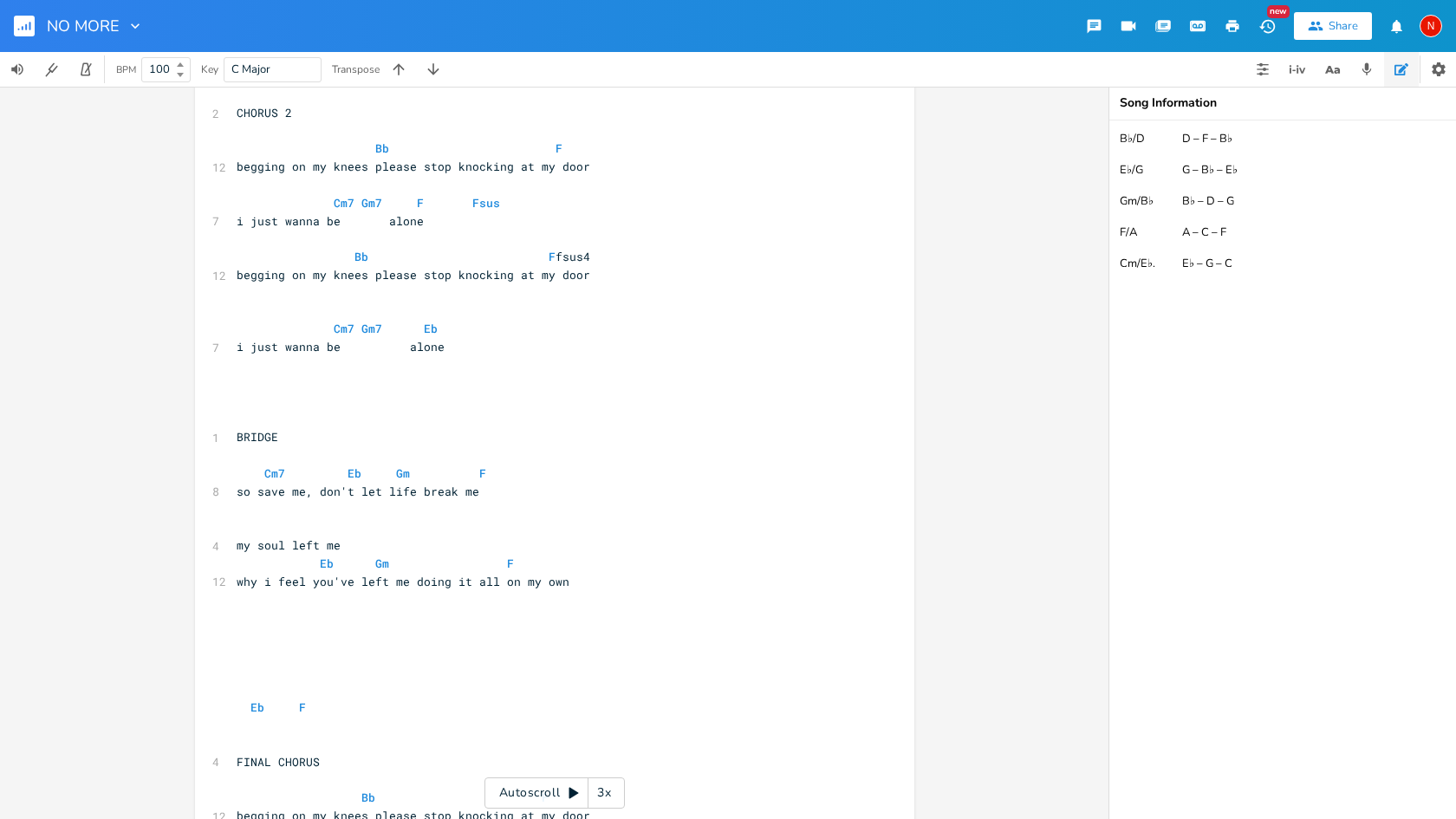
click at [610, 573] on pre "why i feel you've left me doing it all on my own" at bounding box center [546, 582] width 626 height 18
click at [246, 591] on span "Cm7 Gm7" at bounding box center [319, 599] width 166 height 16
click at [255, 664] on span "F" at bounding box center [251, 671] width 28 height 16
click at [499, 609] on pre "Cm7 Gm7" at bounding box center [546, 618] width 626 height 18
type textarea "F"
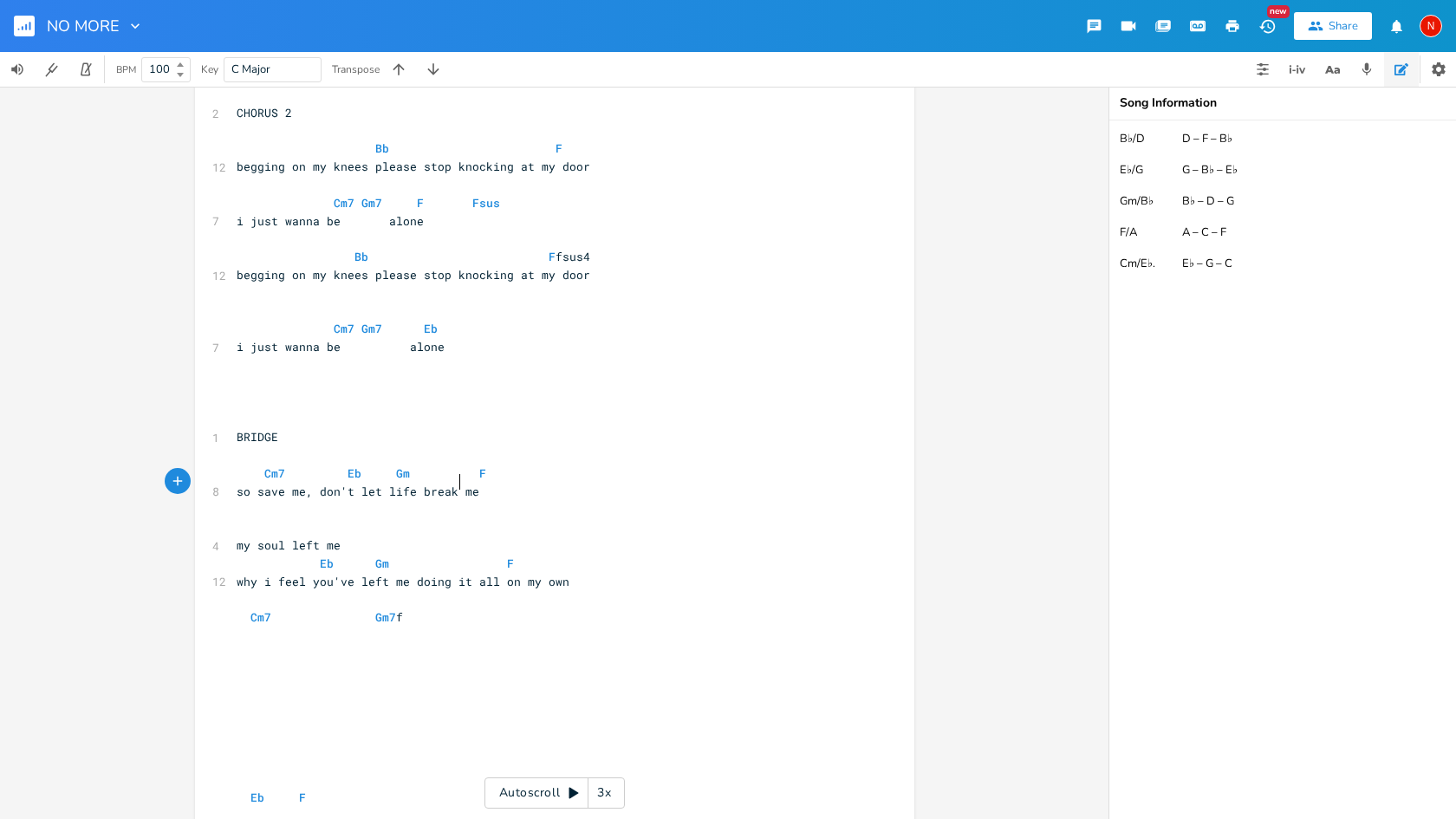
scroll to position [0, 24]
type textarea "f"
click at [477, 497] on li "F" at bounding box center [474, 500] width 52 height 18
click at [259, 645] on pre at bounding box center [546, 654] width 626 height 18
type textarea "my soul left me"
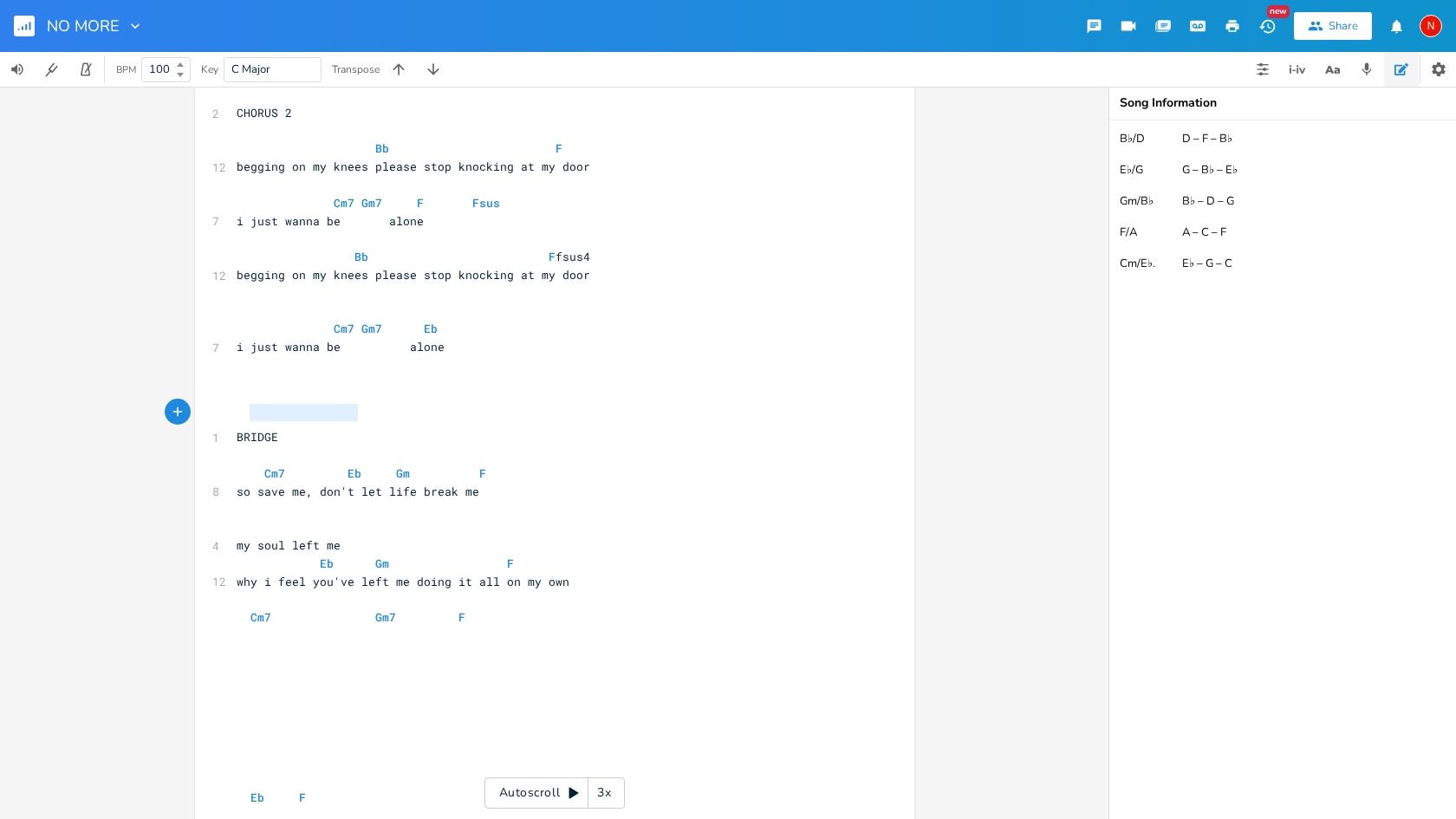
drag, startPoint x: 359, startPoint y: 414, endPoint x: 244, endPoint y: 417, distance: 115.0
click at [244, 536] on pre "my soul left me" at bounding box center [546, 545] width 626 height 18
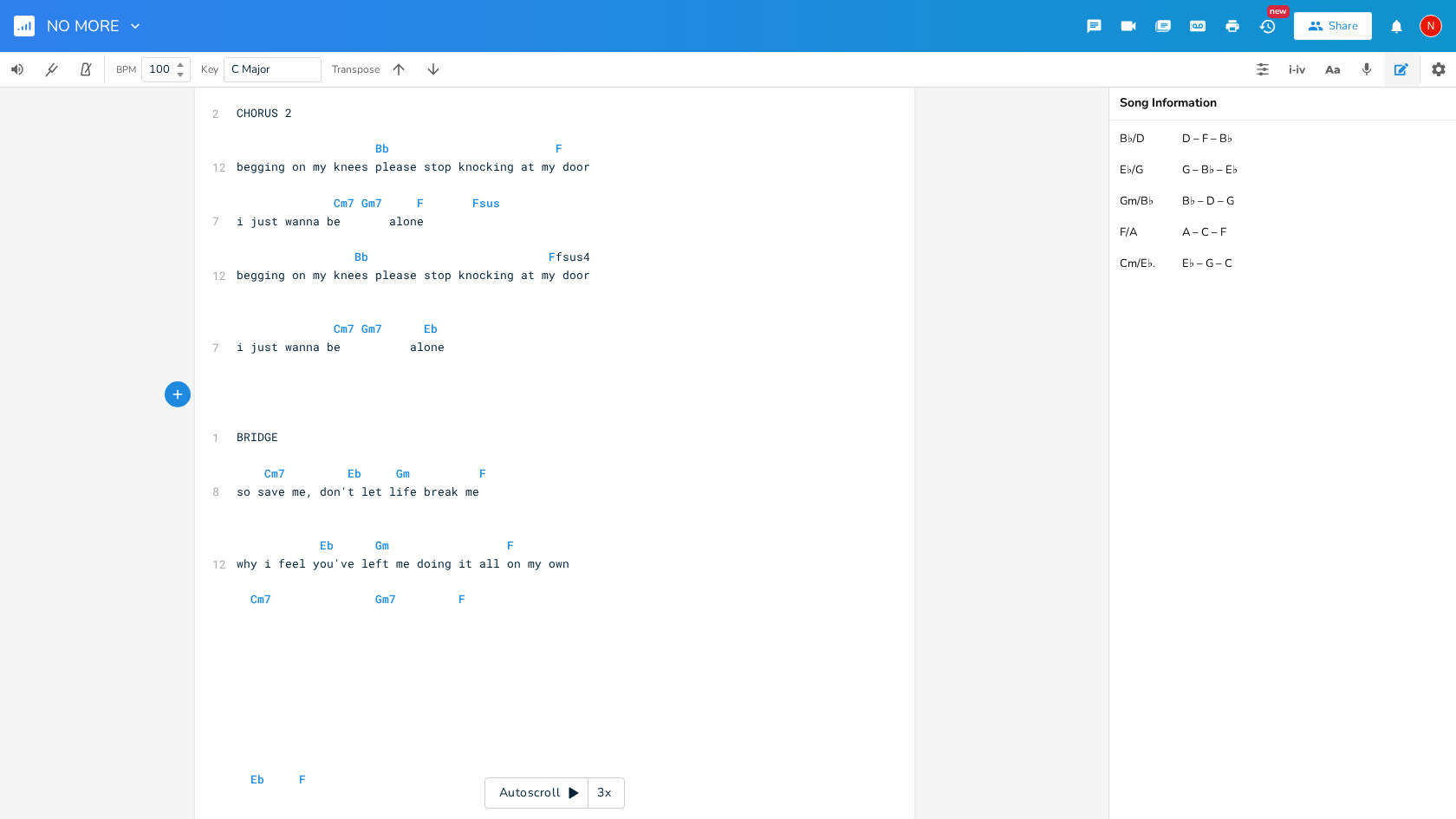
click at [364, 537] on span "Eb Gm F" at bounding box center [375, 544] width 277 height 16
click at [256, 627] on pre at bounding box center [546, 636] width 626 height 18
type textarea "And I"
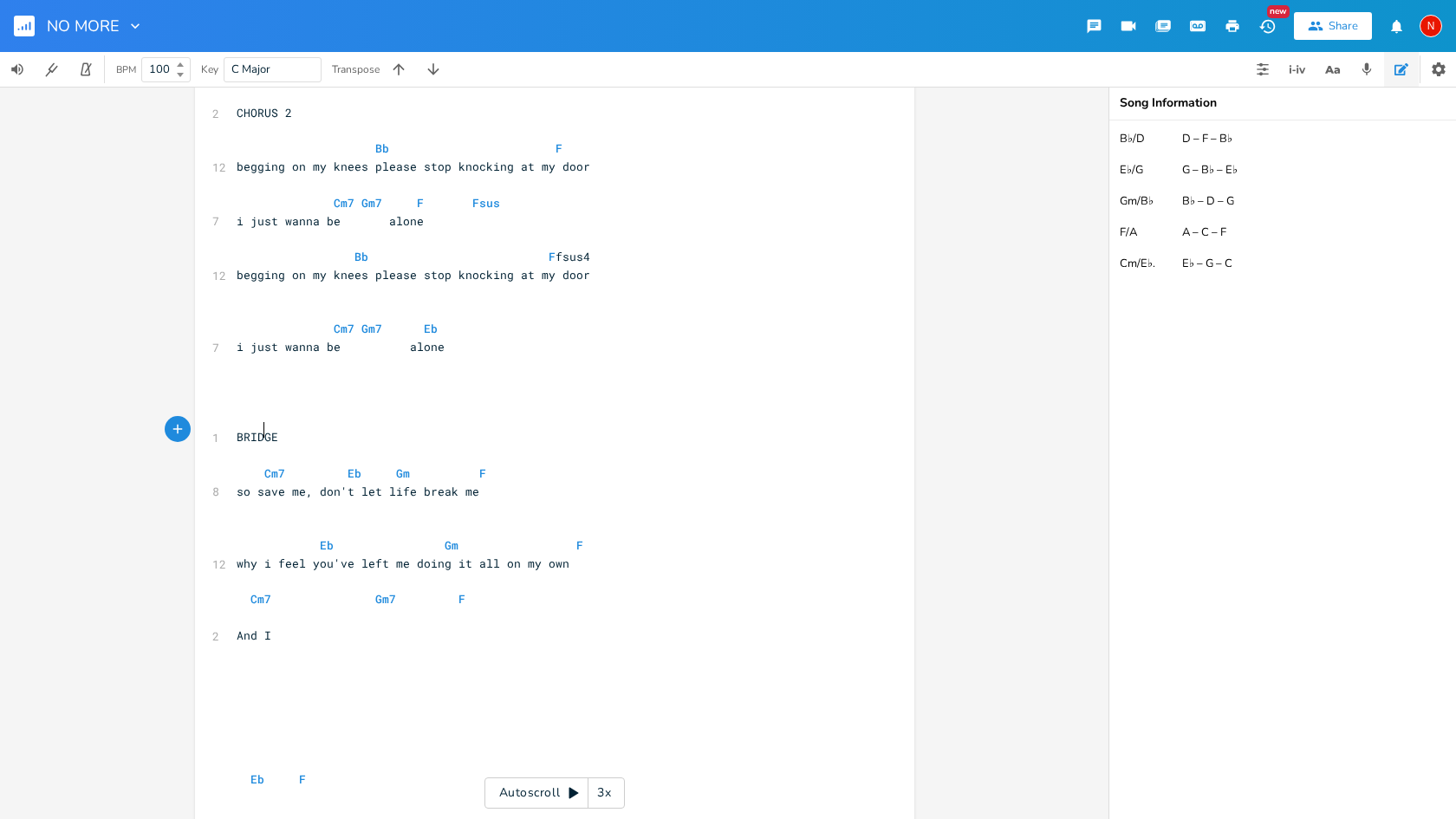
click at [259, 555] on span "why i feel you've left me doing it all on my own" at bounding box center [403, 563] width 333 height 16
type textarea "W"
click at [264, 484] on span "so save me, don't let life break me" at bounding box center [358, 491] width 242 height 16
type textarea "S"
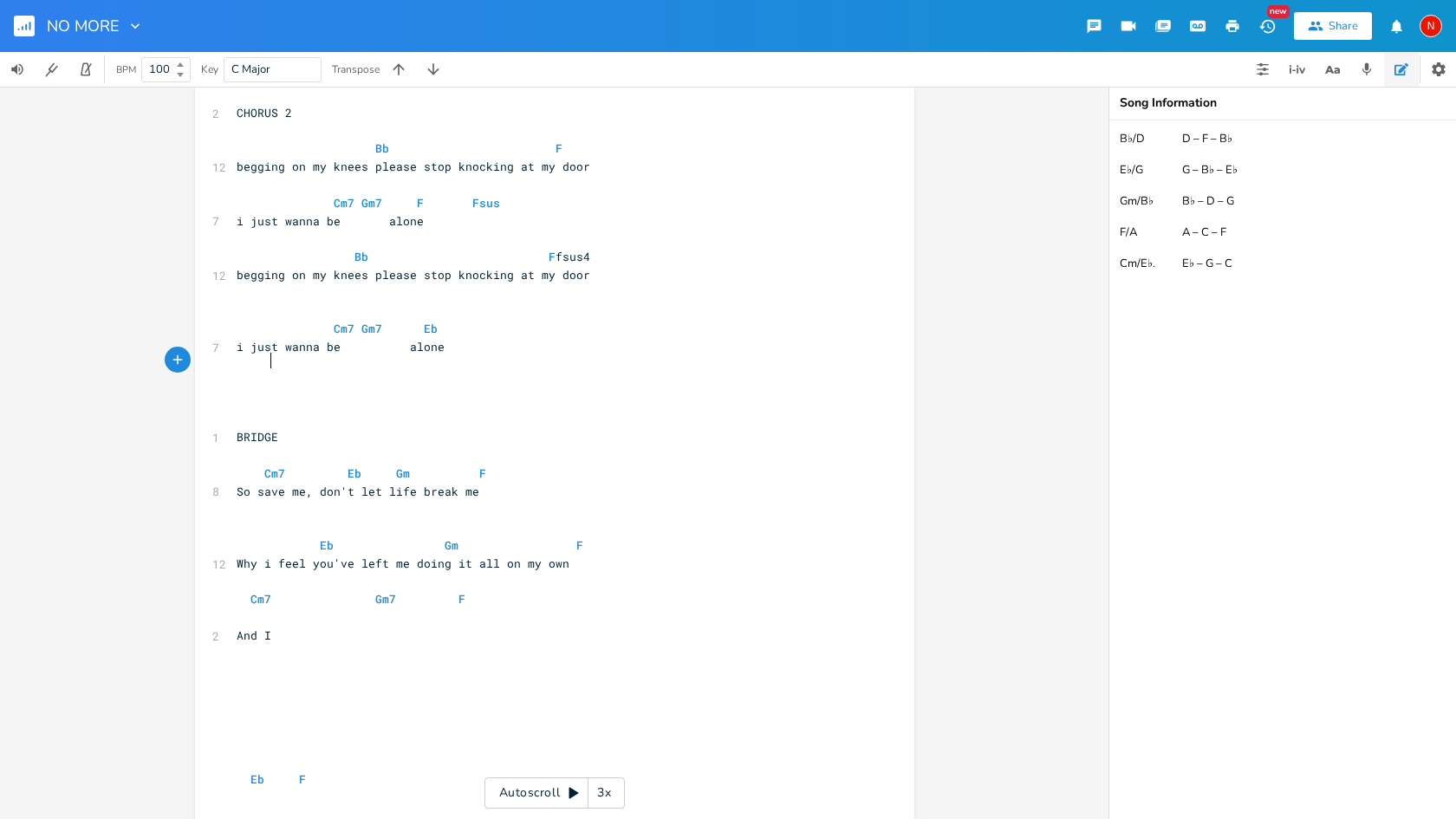
scroll to position [0, 6]
click at [369, 627] on pre "And I" at bounding box center [546, 636] width 626 height 18
type textarea "am askingyou"
type textarea "you pleade ==="
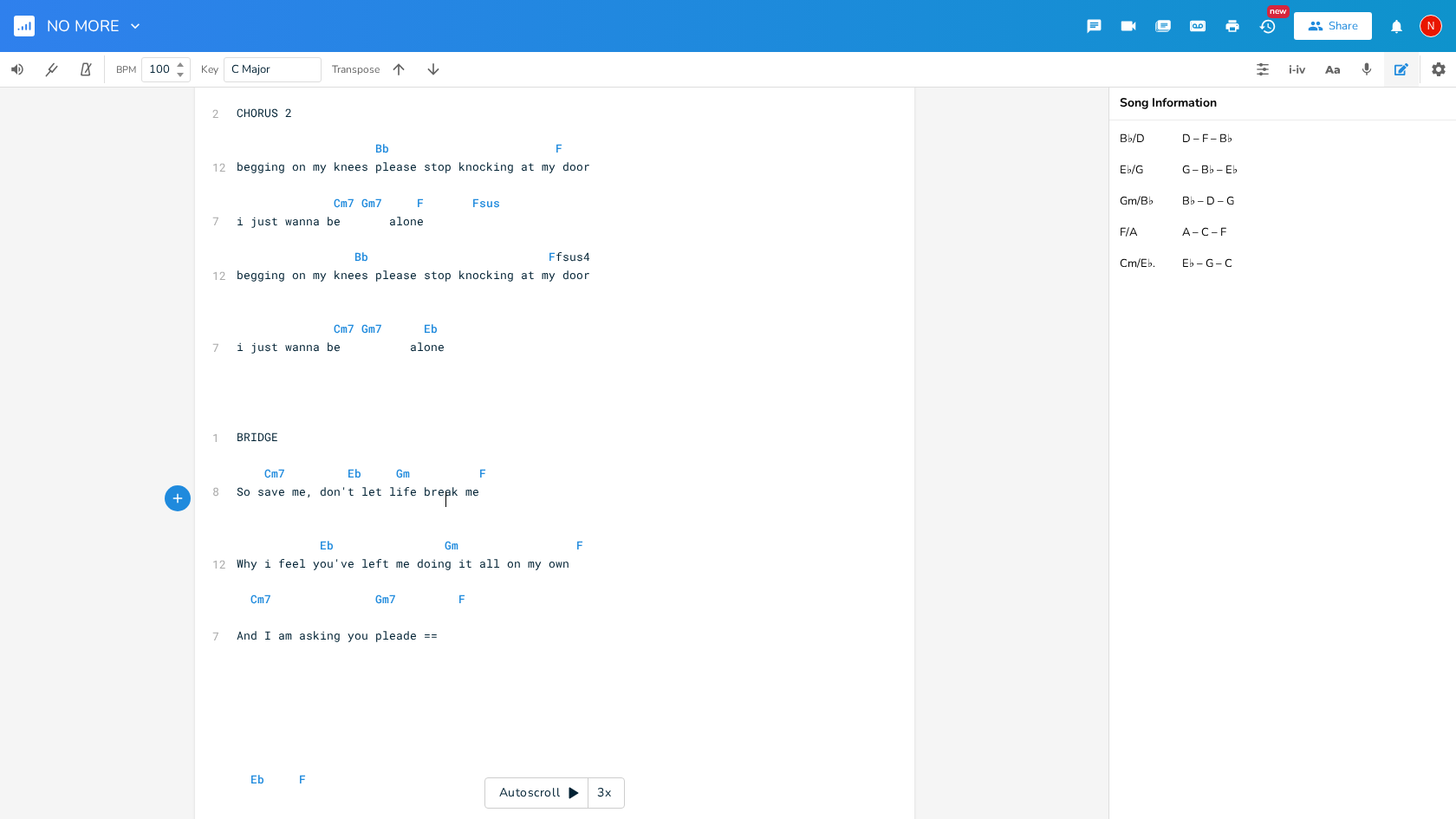
scroll to position [0, 70]
type textarea "se"
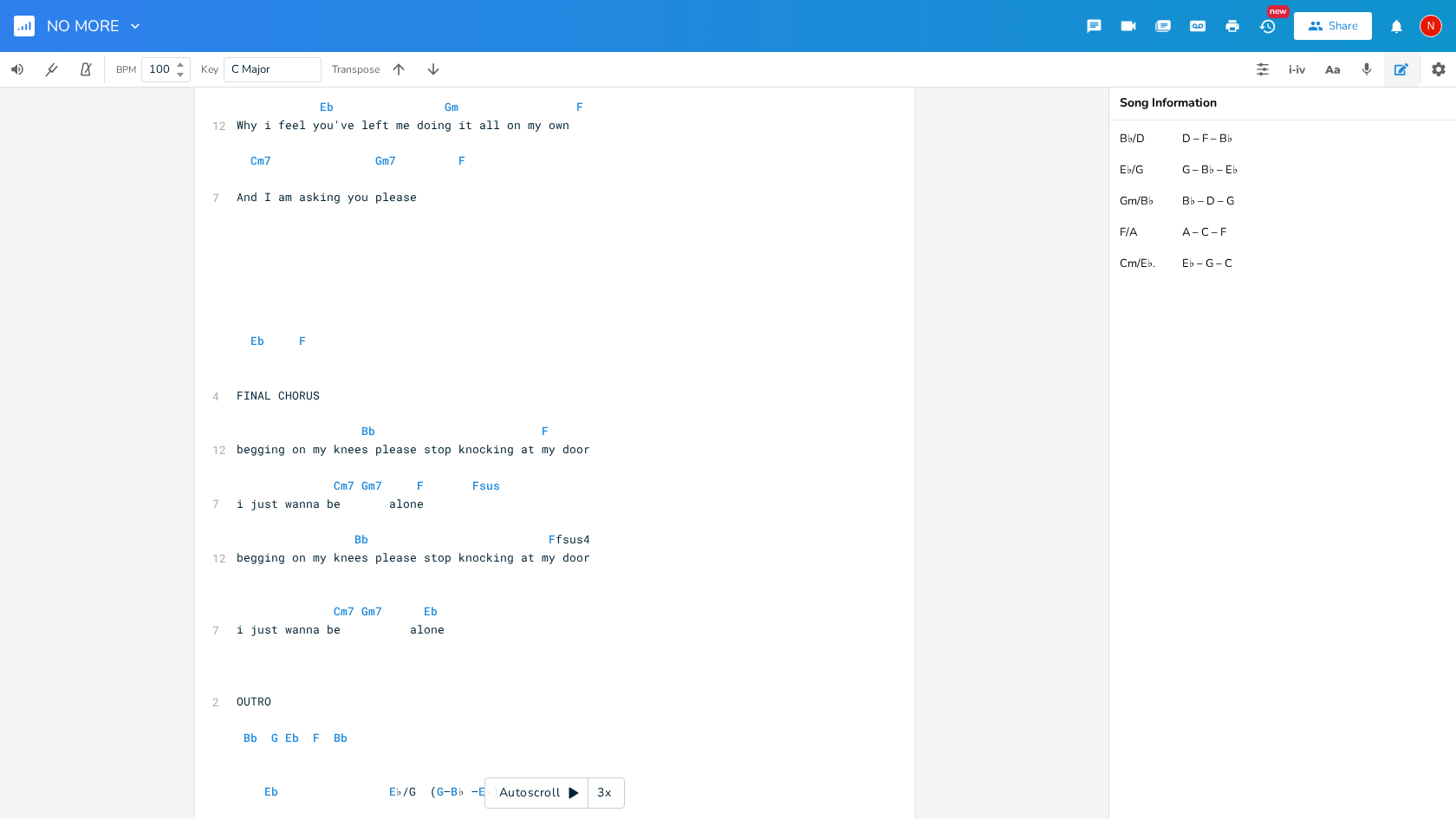
scroll to position [3495, 0]
click at [271, 815] on span "juat say i dont uuu" at bounding box center [309, 823] width 146 height 16
type textarea "s"
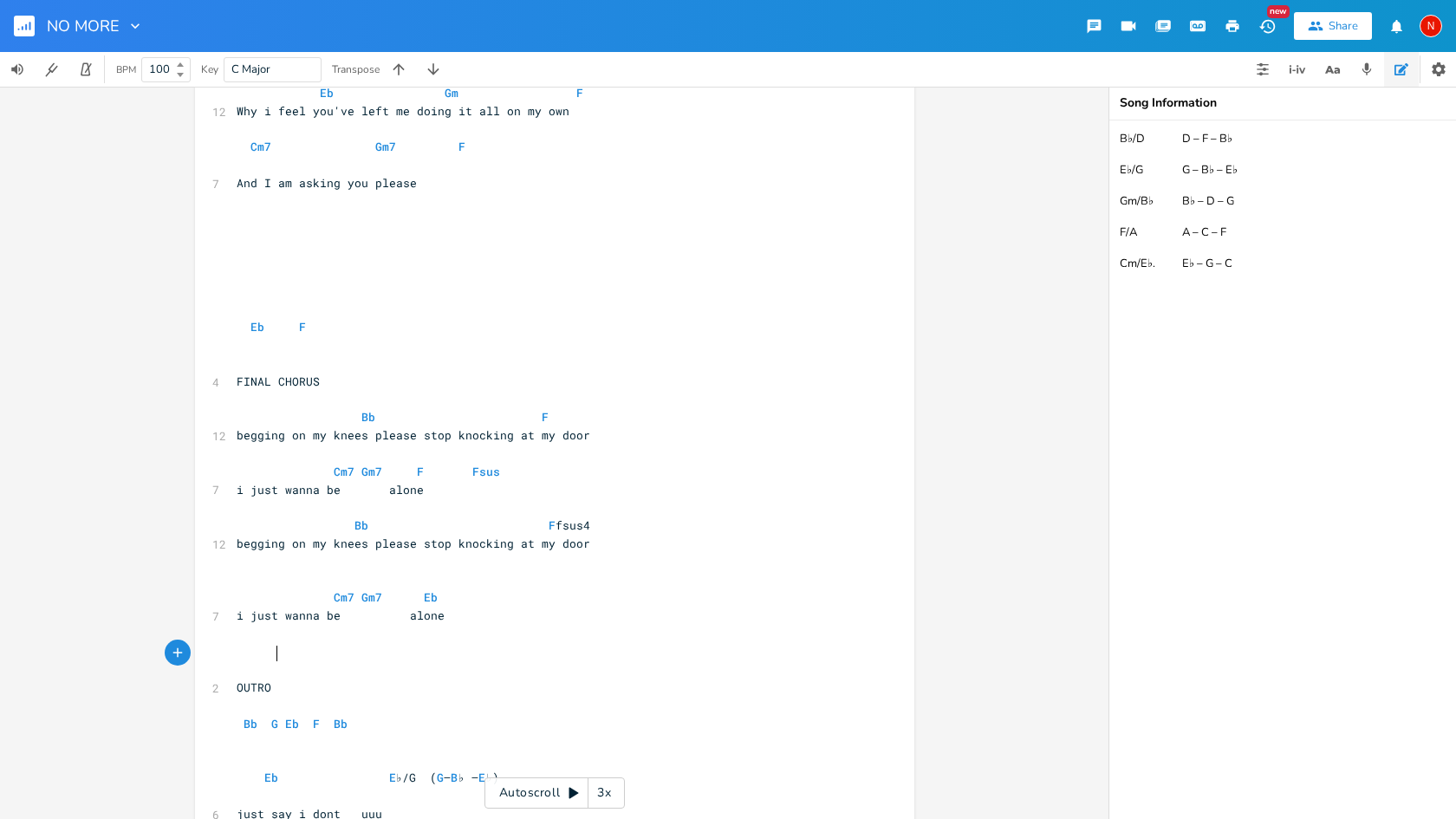
scroll to position [3505, 0]
click at [375, 716] on pre "Bb G Eb F Bb" at bounding box center [546, 725] width 626 height 18
type textarea "?"
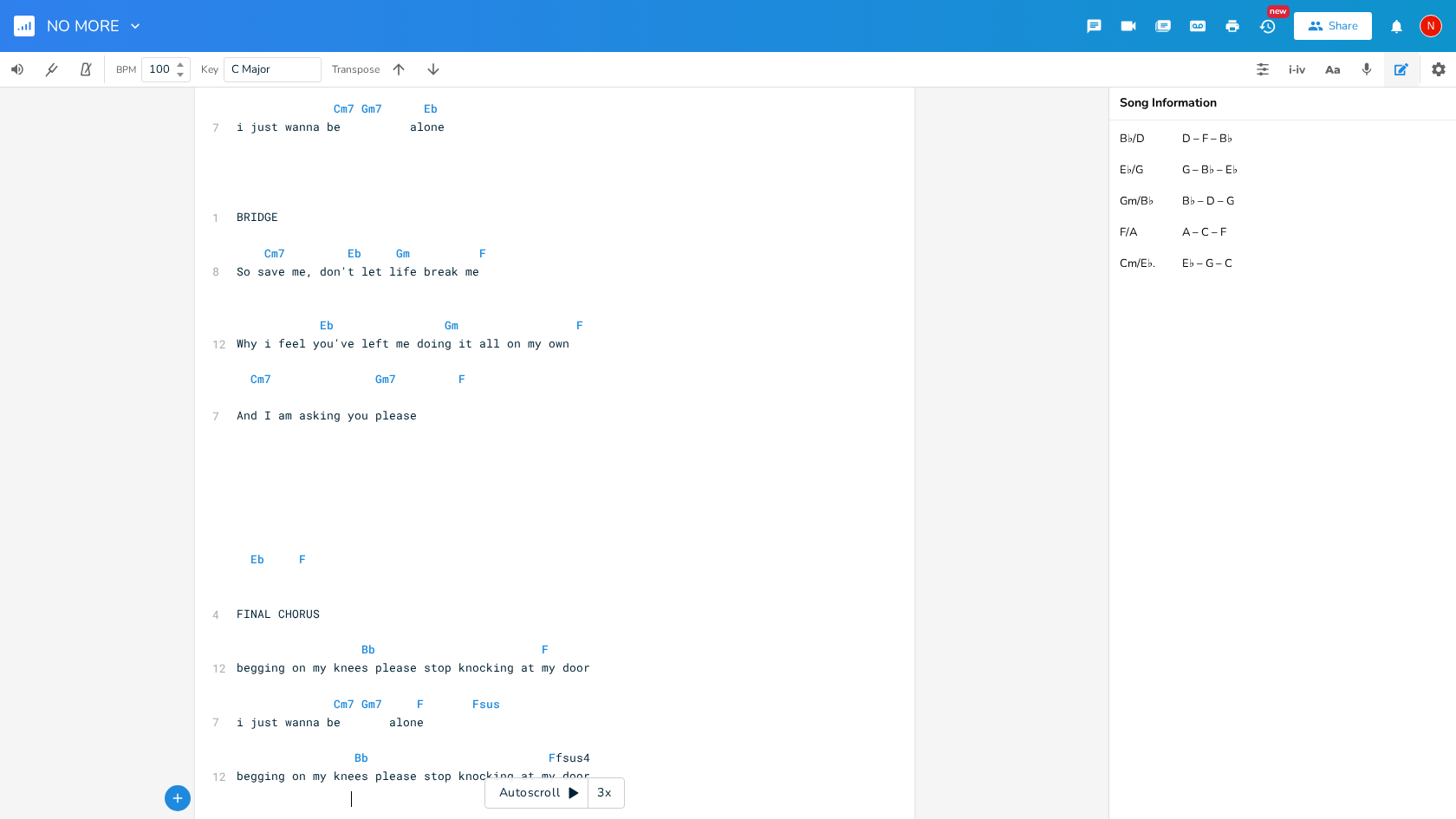
scroll to position [3275, 0]
drag, startPoint x: 276, startPoint y: 696, endPoint x: 252, endPoint y: 698, distance: 24.1
type textarea "don't"
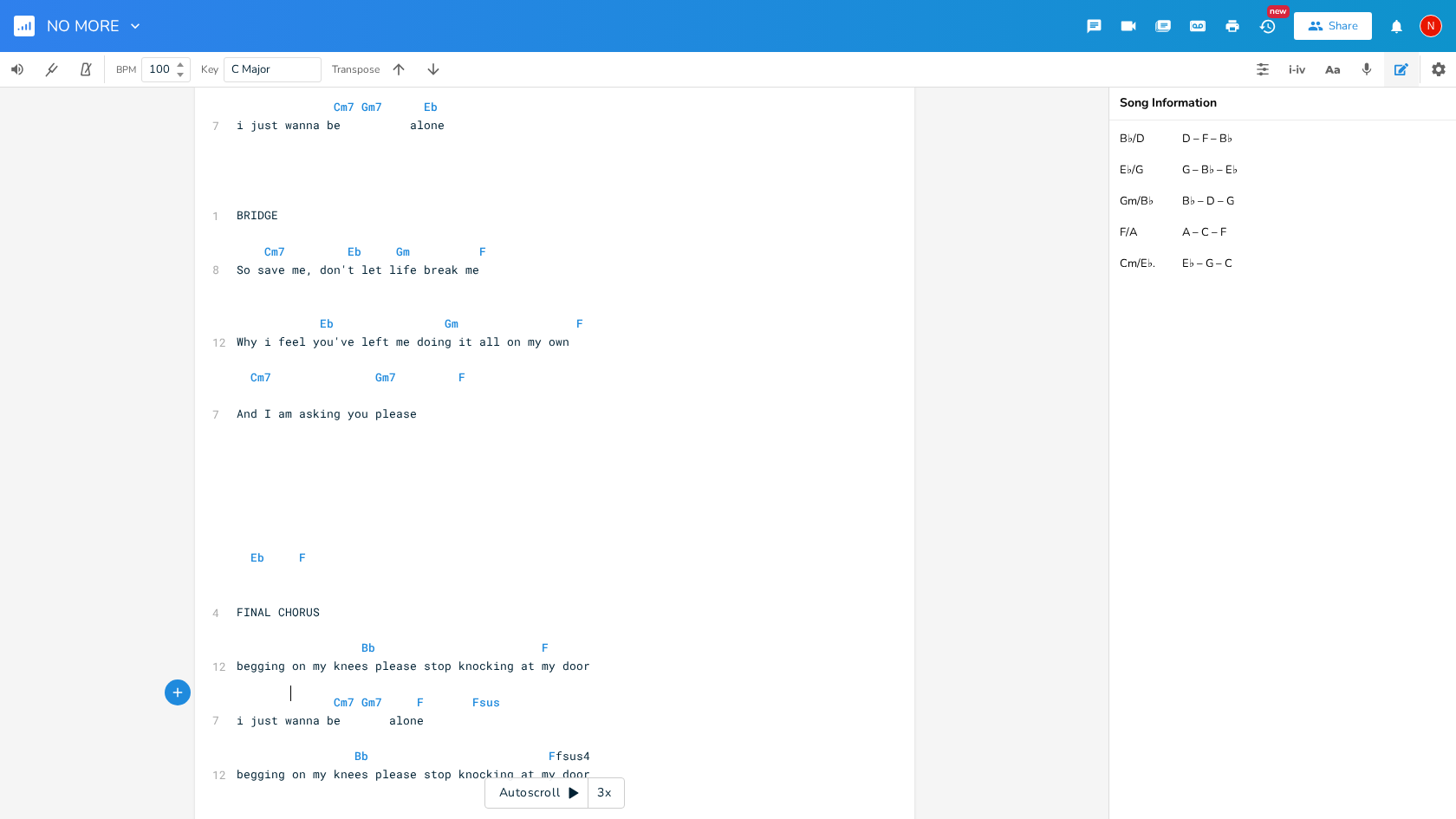
scroll to position [0, 22]
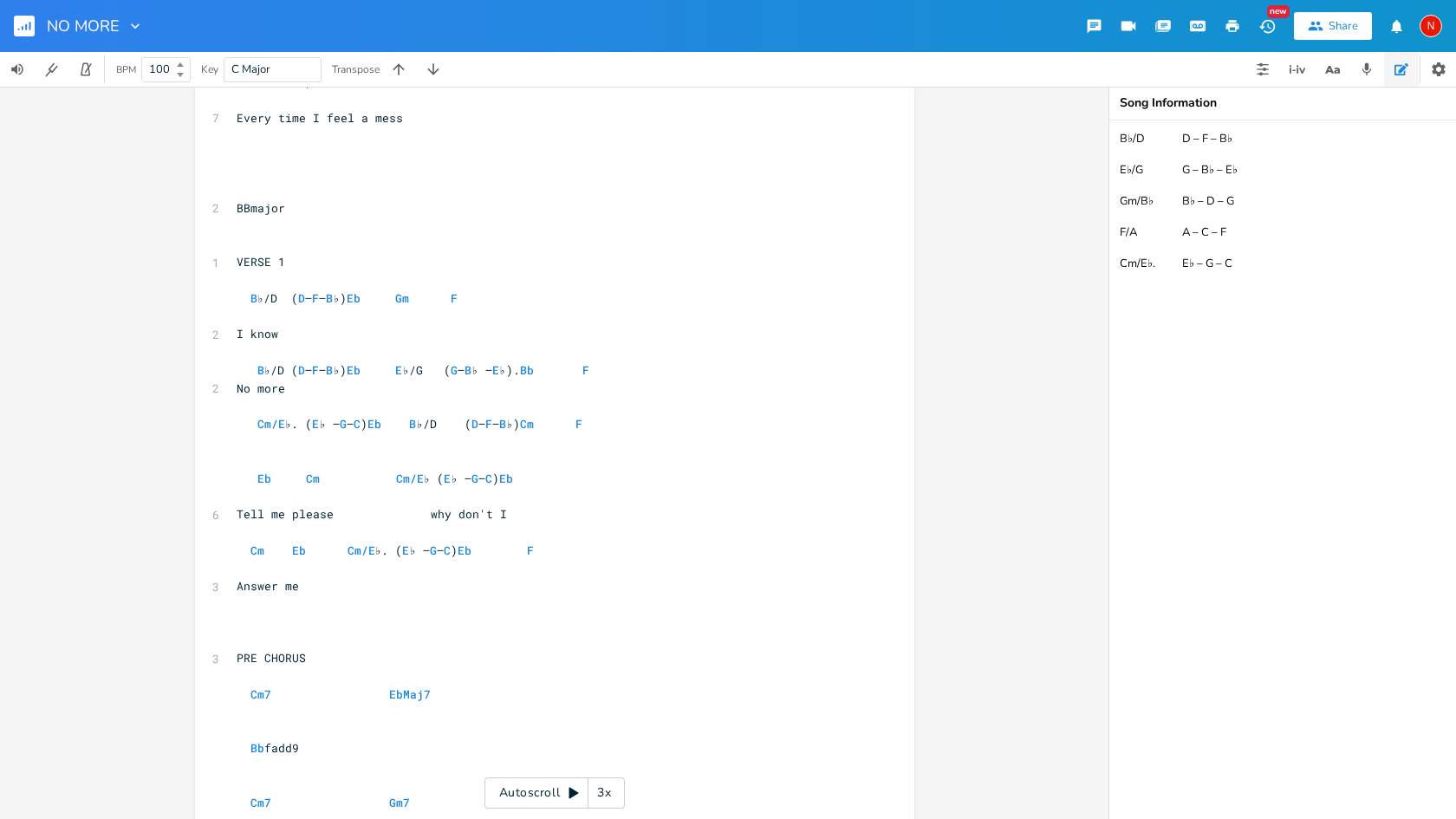
scroll to position [1387, 0]
type textarea "I"
click at [27, 23] on rect "button" at bounding box center [24, 26] width 21 height 21
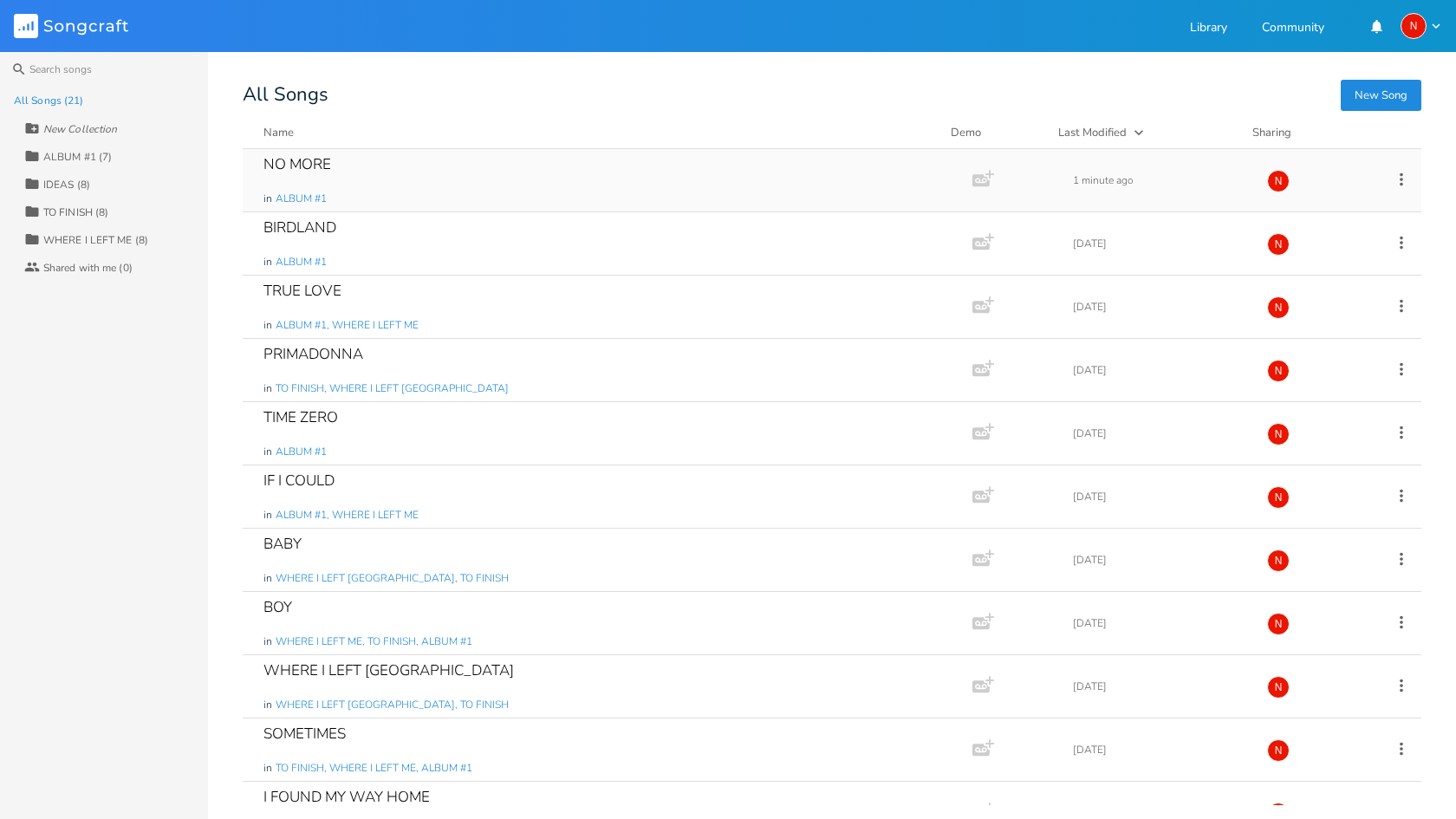
click at [322, 164] on div "NO MORE" at bounding box center [297, 164] width 68 height 15
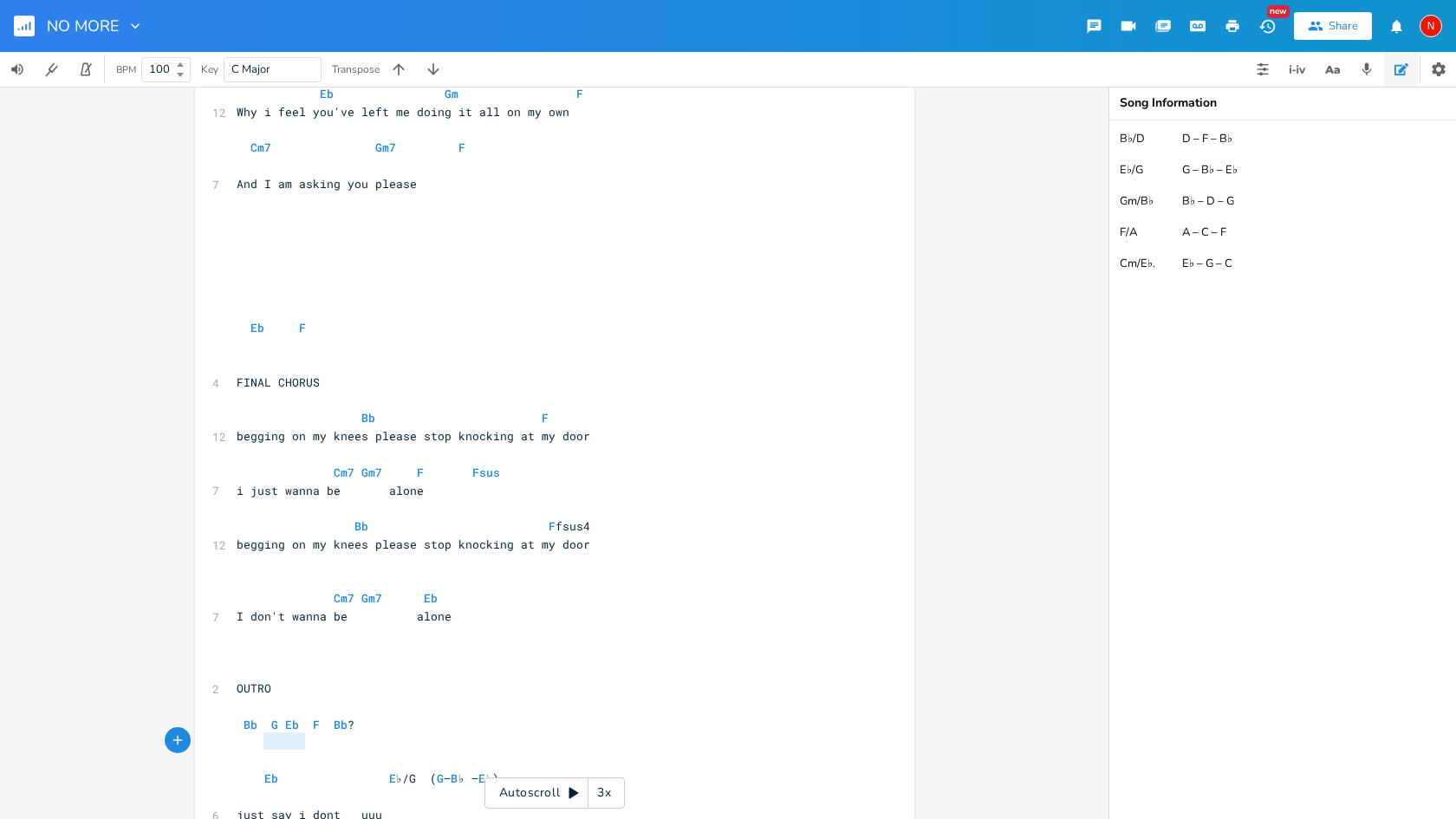
type textarea "ananana"
drag, startPoint x: 255, startPoint y: 738, endPoint x: 306, endPoint y: 740, distance: 51.0
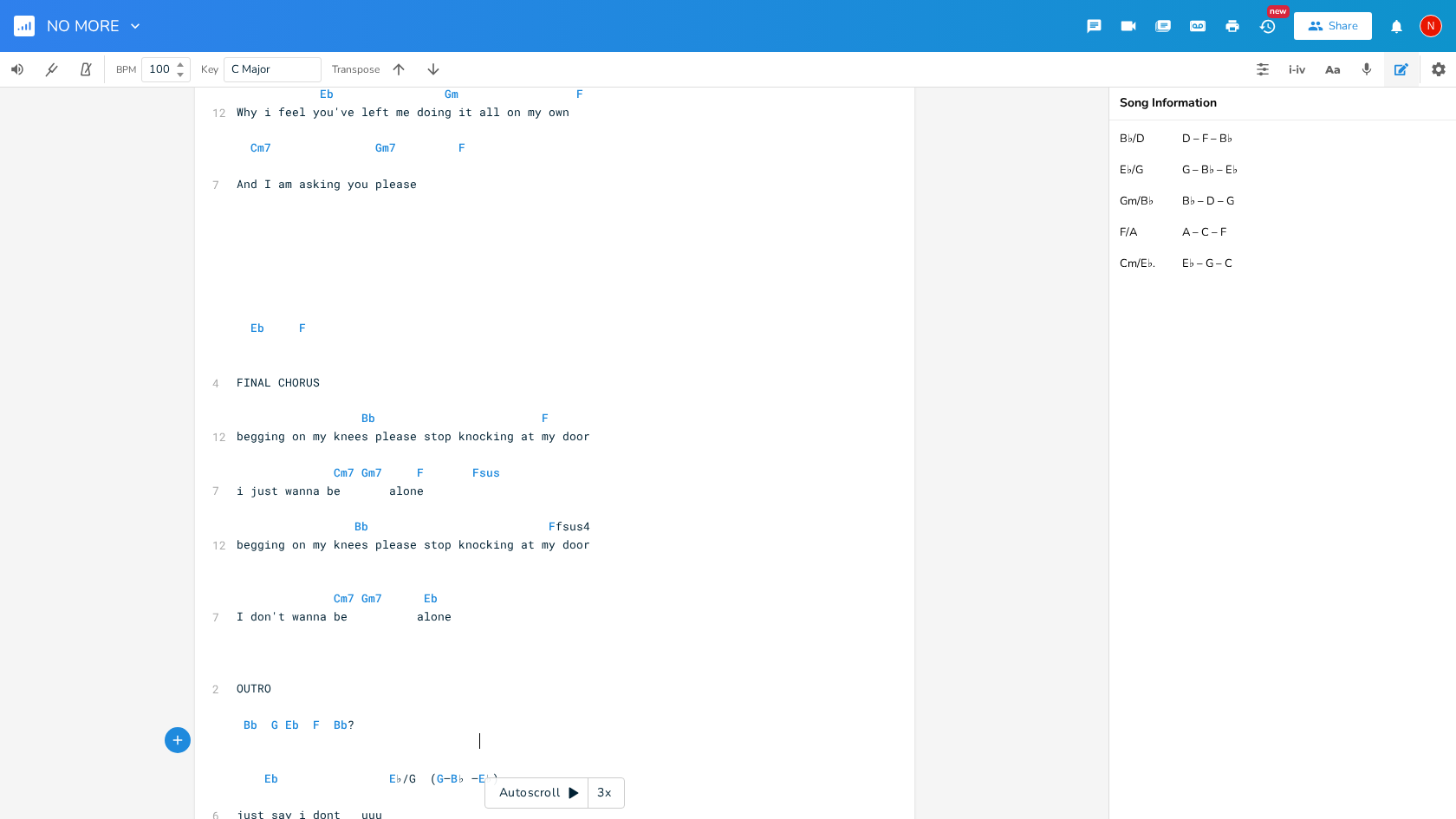
type textarea "no more"
